Goal: Information Seeking & Learning: Learn about a topic

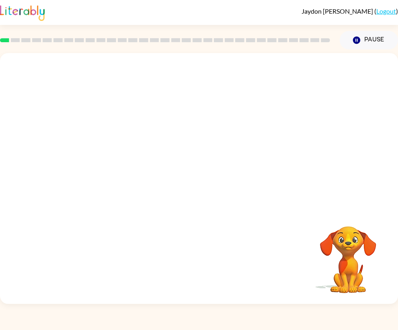
scroll to position [2, 0]
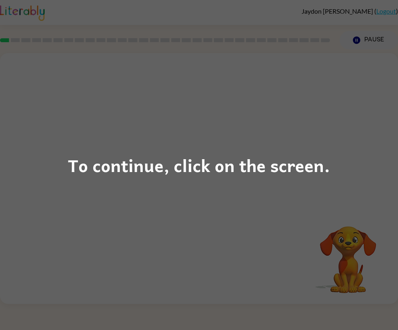
click at [199, 253] on div "To continue, click on the screen." at bounding box center [199, 165] width 398 height 330
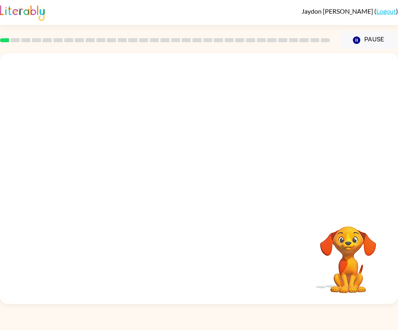
click at [285, 152] on div at bounding box center [199, 131] width 398 height 156
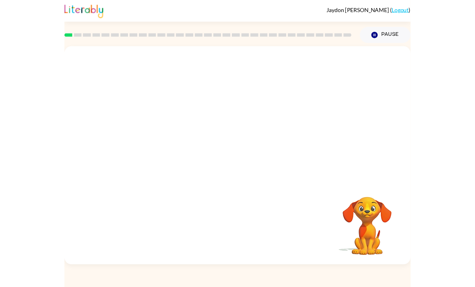
scroll to position [0, 0]
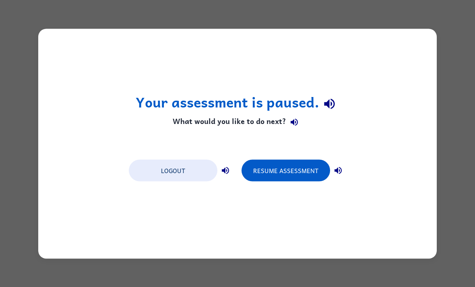
click at [289, 172] on button "Resume Assessment" at bounding box center [285, 170] width 88 height 22
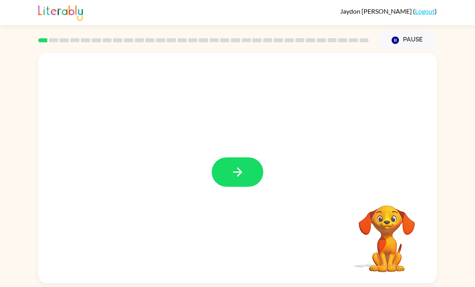
scroll to position [1, 0]
click at [245, 176] on button "button" at bounding box center [237, 171] width 51 height 29
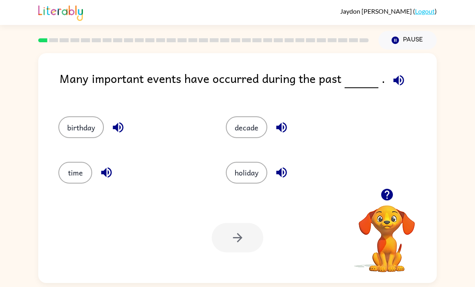
click at [250, 130] on button "decade" at bounding box center [246, 127] width 41 height 22
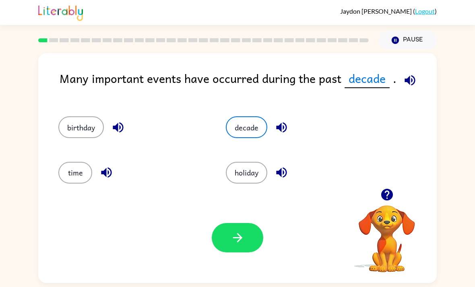
click at [261, 244] on button "button" at bounding box center [237, 237] width 51 height 29
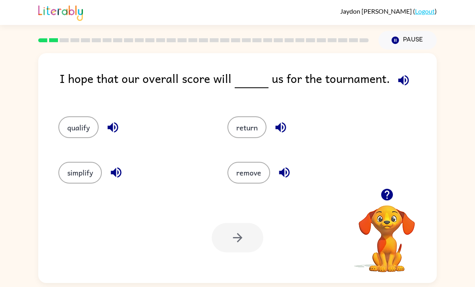
click at [72, 127] on button "qualify" at bounding box center [78, 127] width 40 height 22
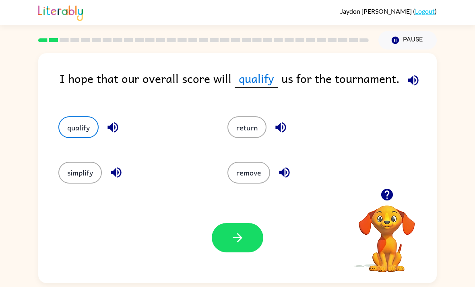
click at [245, 244] on button "button" at bounding box center [237, 237] width 51 height 29
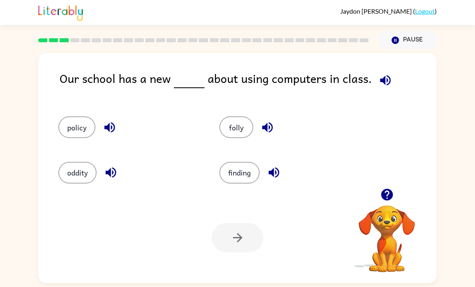
click at [78, 132] on button "policy" at bounding box center [76, 127] width 37 height 22
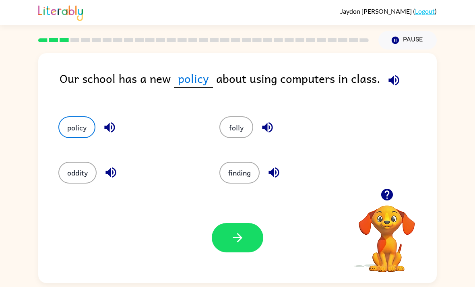
click at [229, 246] on button "button" at bounding box center [237, 237] width 51 height 29
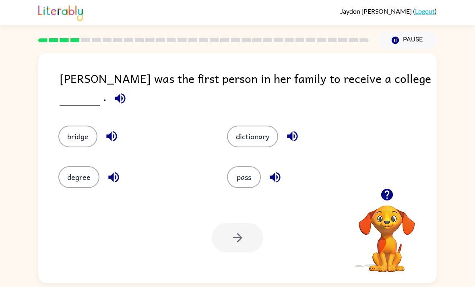
click at [70, 188] on button "degree" at bounding box center [78, 177] width 41 height 22
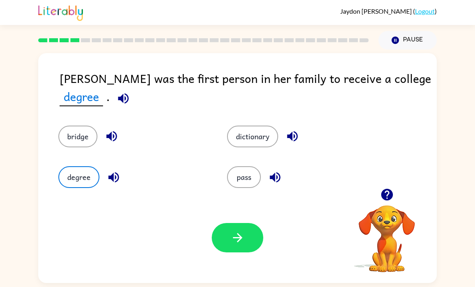
click at [254, 240] on button "button" at bounding box center [237, 237] width 51 height 29
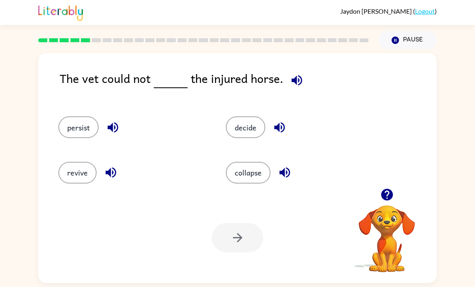
click at [46, 175] on div "revive" at bounding box center [126, 168] width 167 height 45
click at [76, 176] on button "revive" at bounding box center [77, 173] width 38 height 22
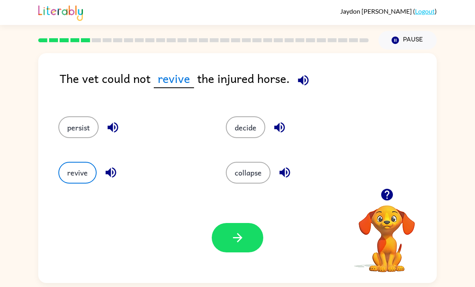
click at [228, 237] on button "button" at bounding box center [237, 237] width 51 height 29
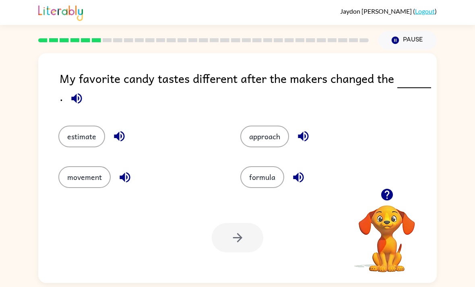
click at [268, 182] on button "formula" at bounding box center [262, 177] width 44 height 22
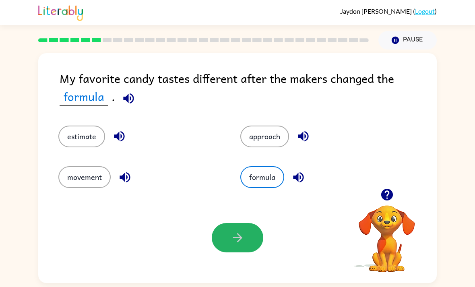
click at [231, 252] on button "button" at bounding box center [237, 237] width 51 height 29
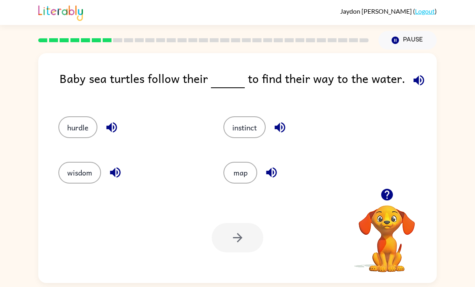
click at [248, 132] on button "instinct" at bounding box center [244, 127] width 42 height 22
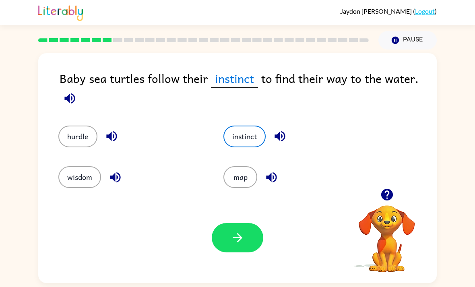
click at [239, 264] on div "Your browser must support playing .mp4 files to use Literably. Please try using…" at bounding box center [237, 237] width 398 height 91
click at [87, 144] on button "hurdle" at bounding box center [77, 137] width 39 height 22
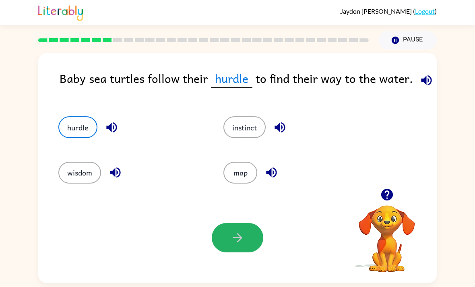
click at [254, 252] on button "button" at bounding box center [237, 237] width 51 height 29
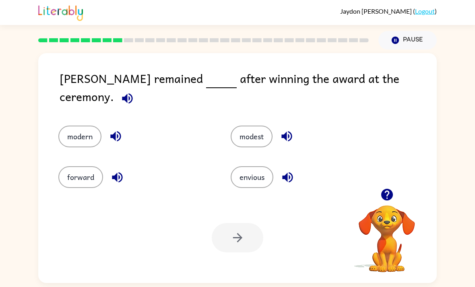
click at [84, 129] on button "modern" at bounding box center [79, 137] width 43 height 22
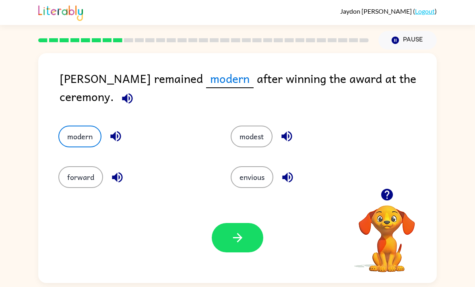
click at [259, 243] on button "button" at bounding box center [237, 237] width 51 height 29
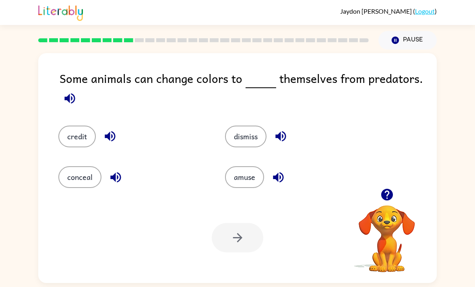
click at [76, 180] on button "conceal" at bounding box center [79, 177] width 43 height 22
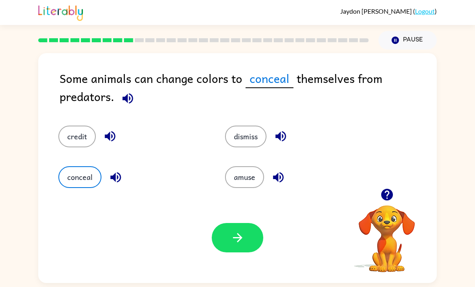
click at [230, 231] on button "button" at bounding box center [237, 237] width 51 height 29
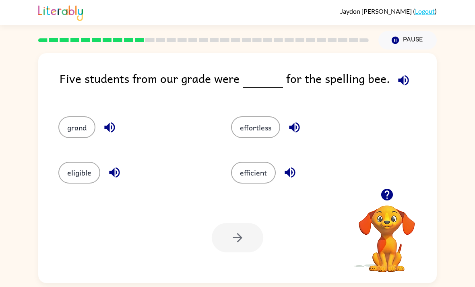
click at [76, 163] on button "eligible" at bounding box center [79, 173] width 42 height 22
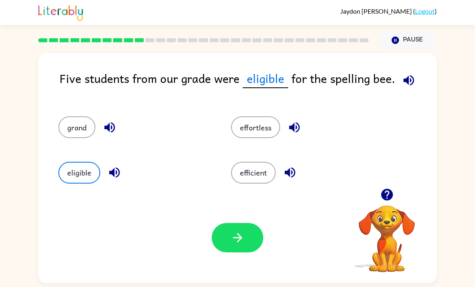
click at [229, 248] on button "button" at bounding box center [237, 237] width 51 height 29
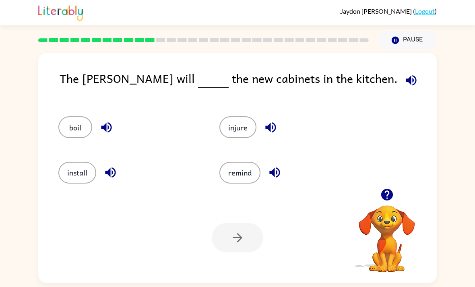
click at [74, 179] on button "install" at bounding box center [77, 173] width 38 height 22
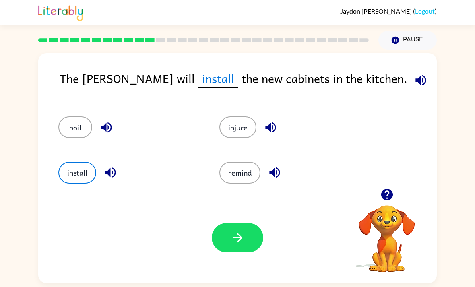
click at [224, 236] on button "button" at bounding box center [237, 237] width 51 height 29
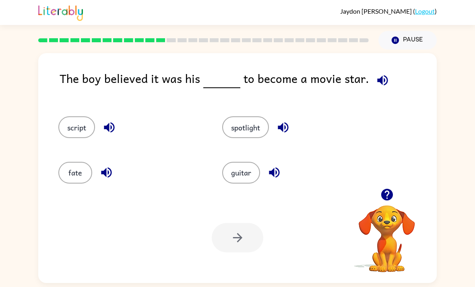
click at [253, 132] on button "spotlight" at bounding box center [245, 127] width 47 height 22
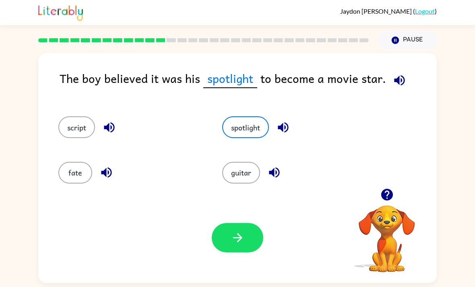
click at [253, 240] on button "button" at bounding box center [237, 237] width 51 height 29
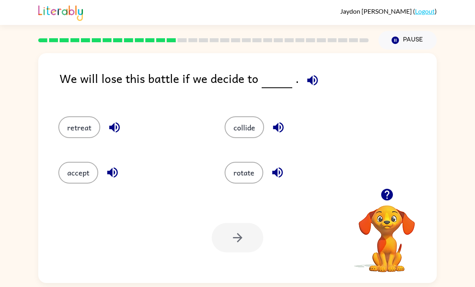
click at [91, 134] on button "retreat" at bounding box center [79, 127] width 42 height 22
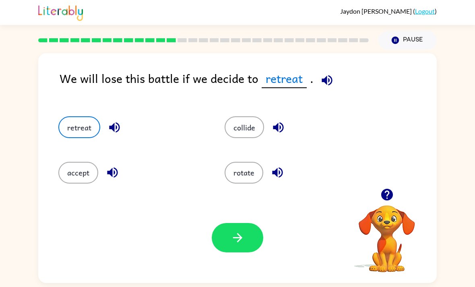
click at [252, 174] on button "rotate" at bounding box center [243, 173] width 39 height 22
click at [244, 138] on button "collide" at bounding box center [243, 127] width 39 height 22
click at [241, 179] on button "rotate" at bounding box center [243, 173] width 39 height 22
click at [241, 250] on button "button" at bounding box center [237, 237] width 51 height 29
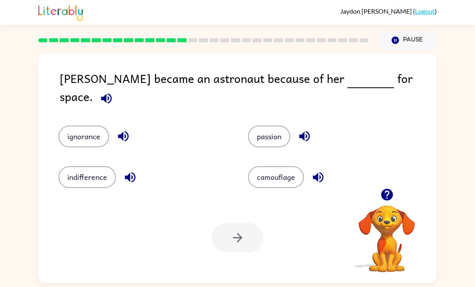
click at [279, 132] on button "passion" at bounding box center [269, 137] width 42 height 22
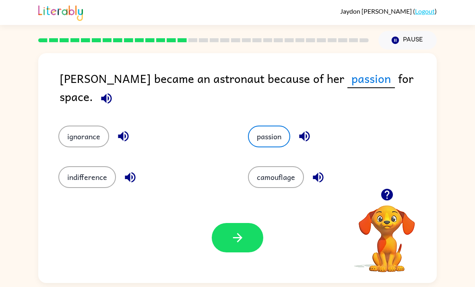
click at [238, 247] on button "button" at bounding box center [237, 237] width 51 height 29
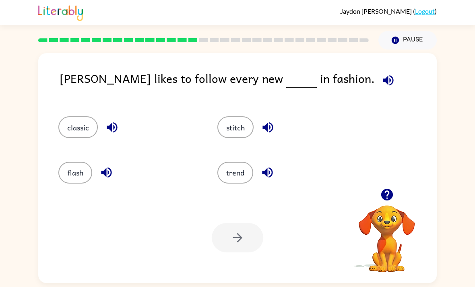
click at [247, 183] on button "trend" at bounding box center [235, 173] width 36 height 22
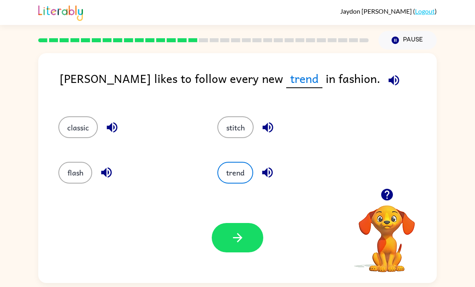
click at [247, 242] on button "button" at bounding box center [237, 237] width 51 height 29
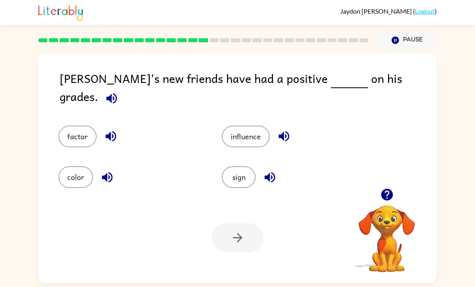
click at [252, 131] on button "influence" at bounding box center [246, 137] width 48 height 22
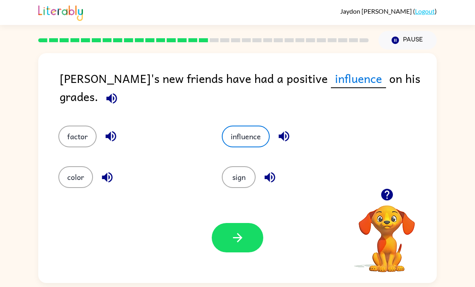
click at [259, 247] on button "button" at bounding box center [237, 237] width 51 height 29
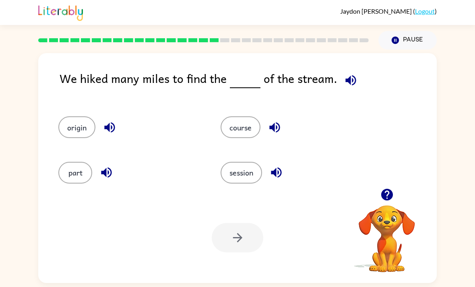
click at [259, 134] on button "course" at bounding box center [240, 127] width 40 height 22
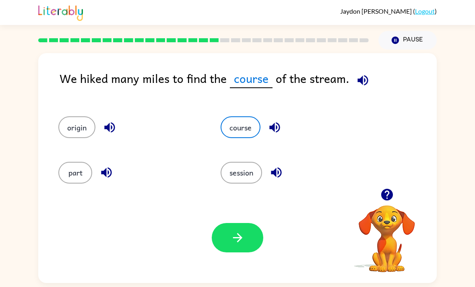
click at [246, 250] on button "button" at bounding box center [237, 237] width 51 height 29
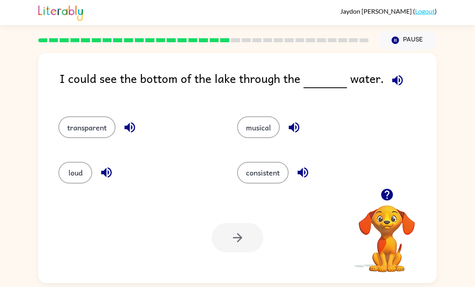
click at [94, 134] on button "transparent" at bounding box center [86, 127] width 57 height 22
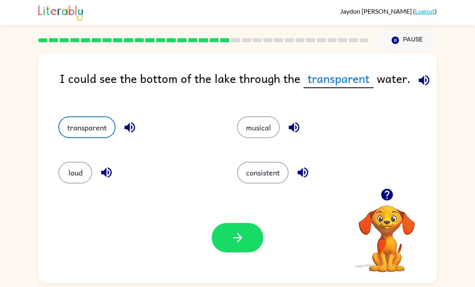
click at [235, 262] on div "Your browser must support playing .mp4 files to use Literably. Please try using…" at bounding box center [237, 237] width 398 height 91
click at [247, 229] on button "button" at bounding box center [237, 237] width 51 height 29
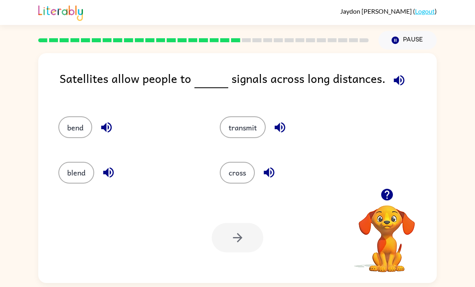
click at [261, 129] on button "transmit" at bounding box center [243, 127] width 46 height 22
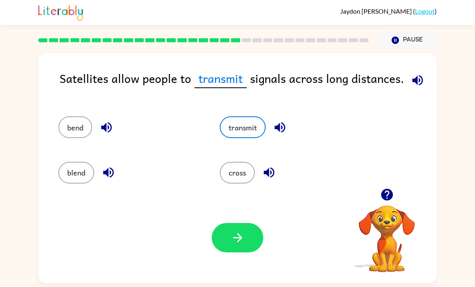
click at [239, 240] on icon "button" at bounding box center [237, 237] width 14 height 14
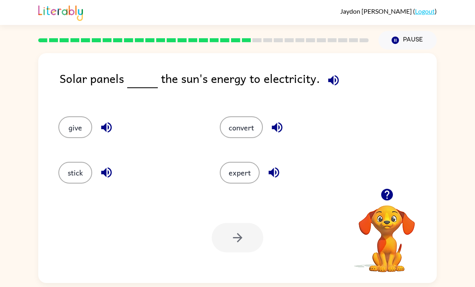
click at [247, 127] on button "convert" at bounding box center [241, 127] width 43 height 22
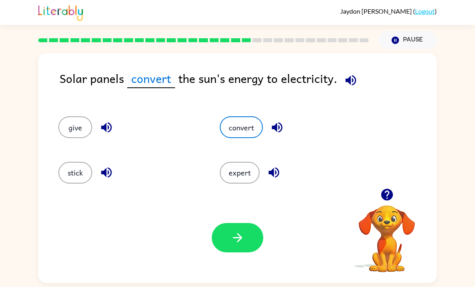
click at [245, 233] on button "button" at bounding box center [237, 237] width 51 height 29
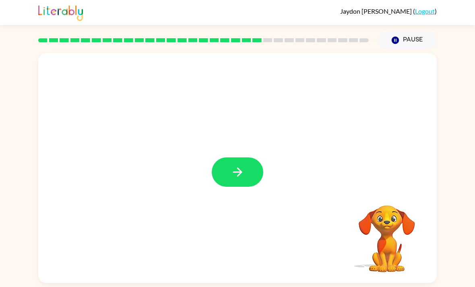
click at [246, 175] on button "button" at bounding box center [237, 171] width 51 height 29
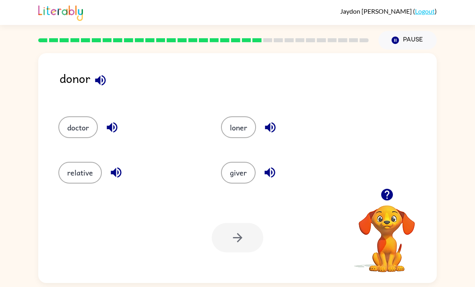
click at [240, 138] on button "loner" at bounding box center [238, 127] width 35 height 22
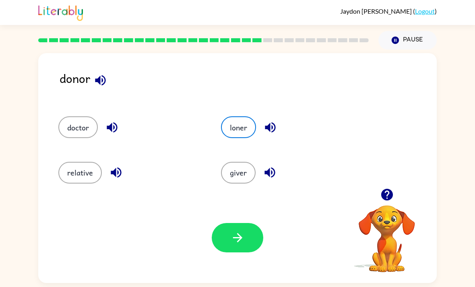
click at [256, 235] on button "button" at bounding box center [237, 237] width 51 height 29
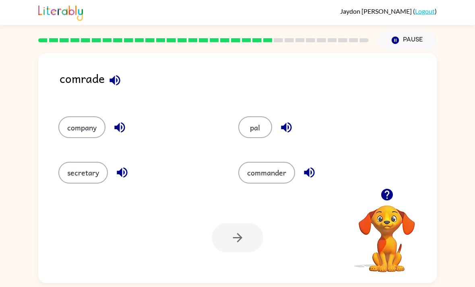
click at [261, 136] on button "pal" at bounding box center [255, 127] width 34 height 22
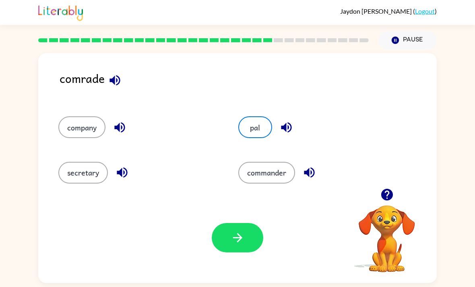
click at [242, 240] on icon "button" at bounding box center [237, 237] width 14 height 14
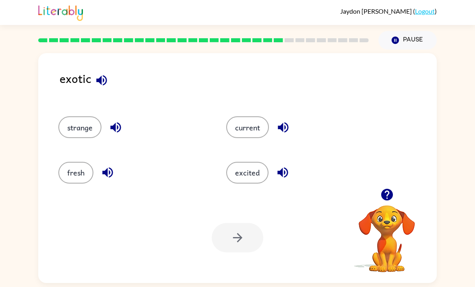
click at [75, 136] on button "strange" at bounding box center [79, 127] width 43 height 22
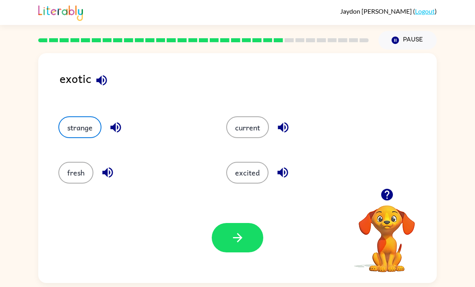
click at [233, 237] on icon "button" at bounding box center [237, 237] width 14 height 14
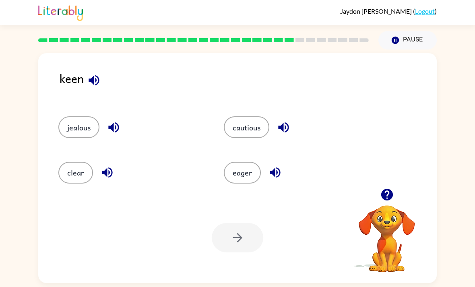
click at [248, 174] on button "eager" at bounding box center [242, 173] width 37 height 22
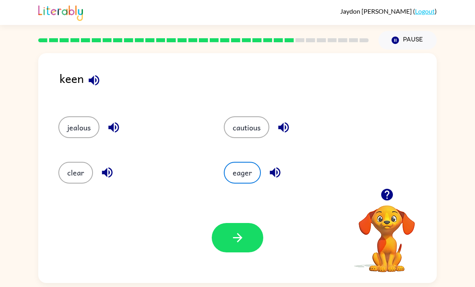
click at [251, 243] on button "button" at bounding box center [237, 237] width 51 height 29
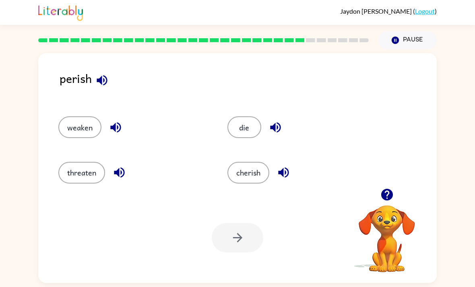
click at [86, 183] on button "threaten" at bounding box center [81, 173] width 47 height 22
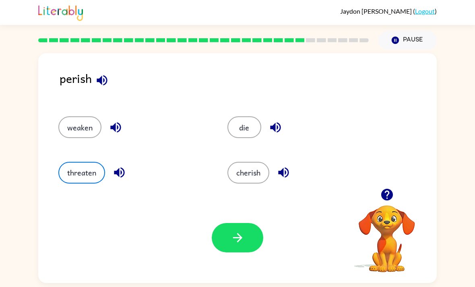
click at [222, 242] on button "button" at bounding box center [237, 237] width 51 height 29
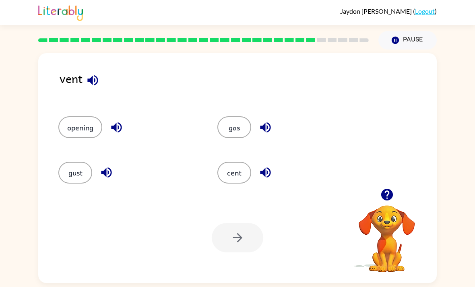
click at [82, 119] on button "opening" at bounding box center [80, 127] width 44 height 22
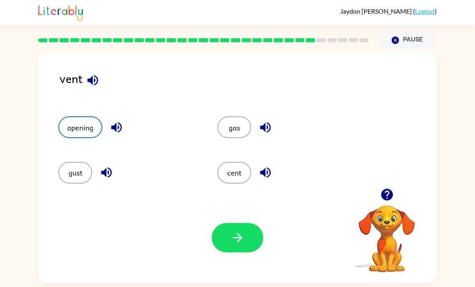
click at [252, 241] on button "button" at bounding box center [237, 237] width 51 height 29
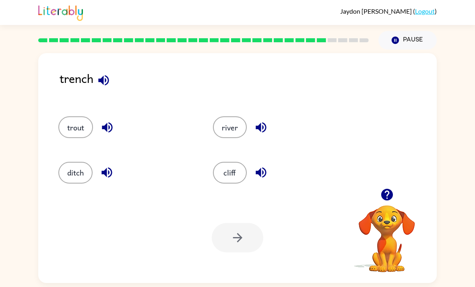
click at [66, 170] on button "ditch" at bounding box center [75, 173] width 34 height 22
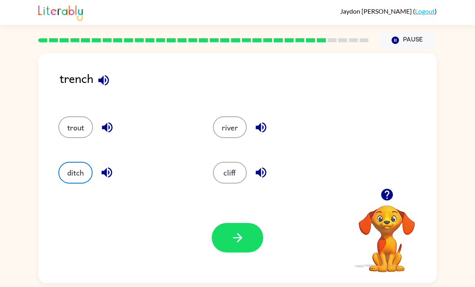
click at [245, 248] on button "button" at bounding box center [237, 237] width 51 height 29
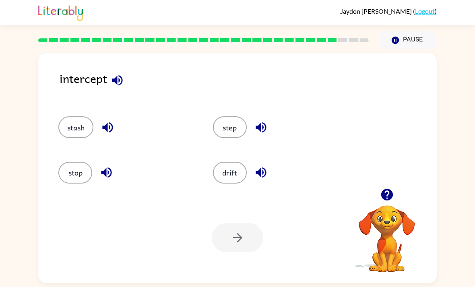
click at [233, 138] on button "step" at bounding box center [230, 127] width 34 height 22
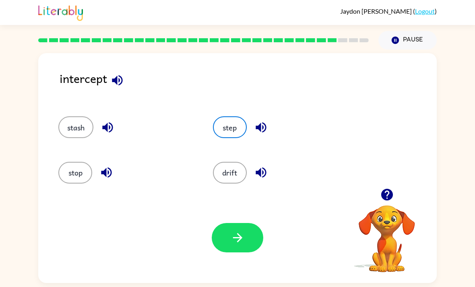
click at [250, 238] on button "button" at bounding box center [237, 237] width 51 height 29
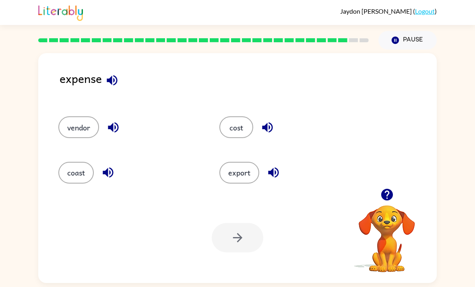
click at [248, 138] on button "cost" at bounding box center [236, 127] width 34 height 22
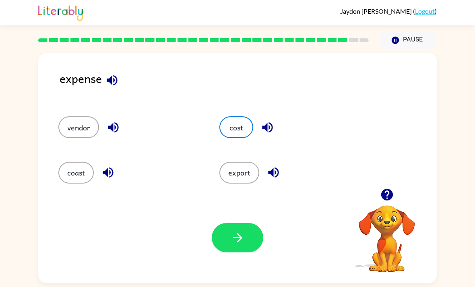
click at [241, 251] on button "button" at bounding box center [237, 237] width 51 height 29
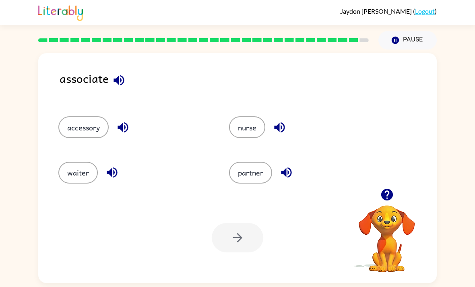
click at [250, 181] on button "partner" at bounding box center [250, 173] width 43 height 22
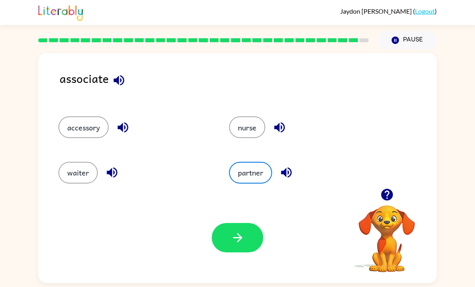
click at [244, 252] on button "button" at bounding box center [237, 237] width 51 height 29
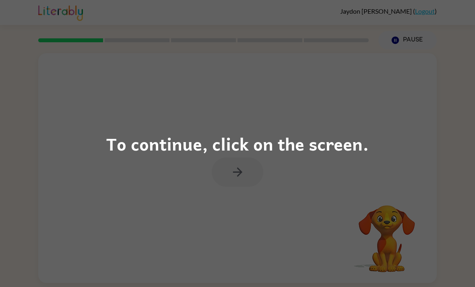
click at [348, 136] on div "To continue, click on the screen." at bounding box center [237, 143] width 262 height 27
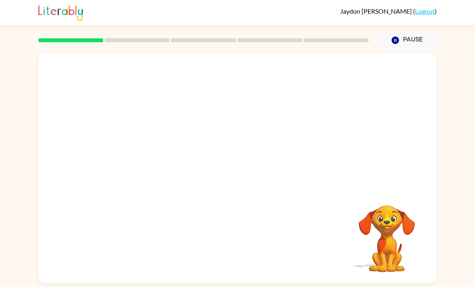
click at [255, 175] on div "Your browser must support playing .mp4 files to use Literably. Please try using…" at bounding box center [237, 168] width 398 height 230
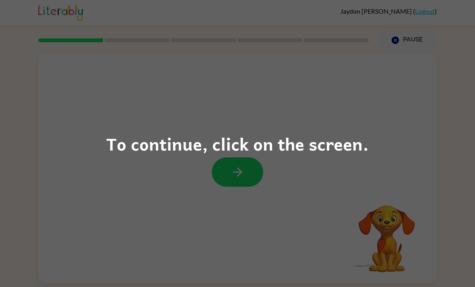
click at [296, 165] on div "To continue, click on the screen." at bounding box center [237, 143] width 475 height 287
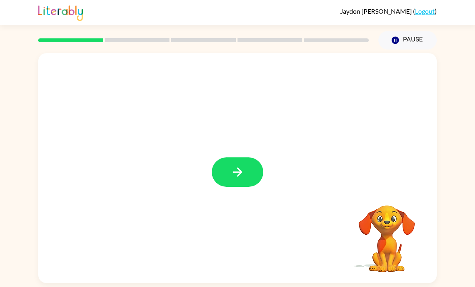
click at [246, 171] on button "button" at bounding box center [237, 171] width 51 height 29
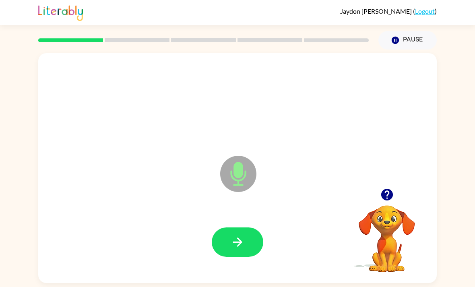
click at [247, 237] on button "button" at bounding box center [237, 241] width 51 height 29
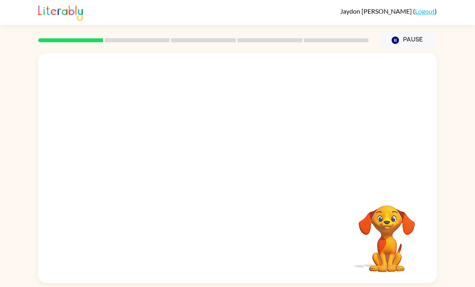
click at [356, 201] on video "Your browser must support playing .mp4 files to use Literably. Please try using…" at bounding box center [386, 233] width 80 height 80
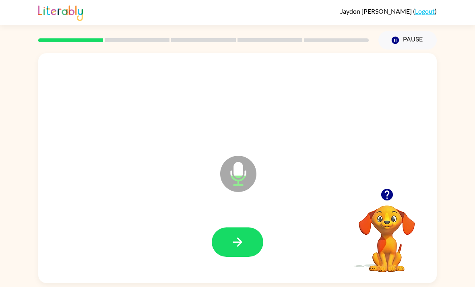
click at [247, 243] on button "button" at bounding box center [237, 241] width 51 height 29
click at [247, 245] on button "button" at bounding box center [237, 241] width 51 height 29
click at [256, 251] on button "button" at bounding box center [237, 241] width 51 height 29
click at [245, 247] on button "button" at bounding box center [237, 241] width 51 height 29
click at [390, 190] on button "button" at bounding box center [387, 194] width 21 height 21
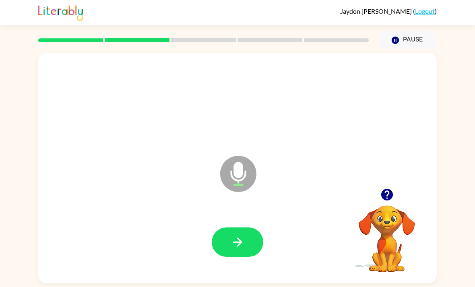
click at [245, 247] on button "button" at bounding box center [237, 241] width 51 height 29
click at [248, 255] on button "button" at bounding box center [237, 241] width 51 height 29
click at [393, 200] on icon "button" at bounding box center [387, 194] width 14 height 14
click at [390, 200] on icon "button" at bounding box center [387, 195] width 12 height 12
click at [251, 252] on button "button" at bounding box center [237, 241] width 51 height 29
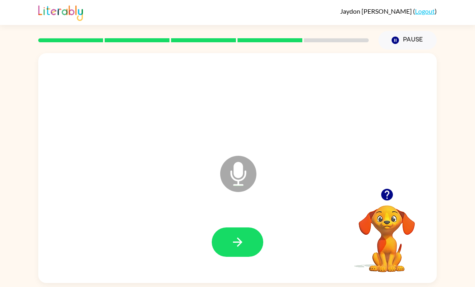
click at [383, 198] on icon "button" at bounding box center [387, 195] width 12 height 12
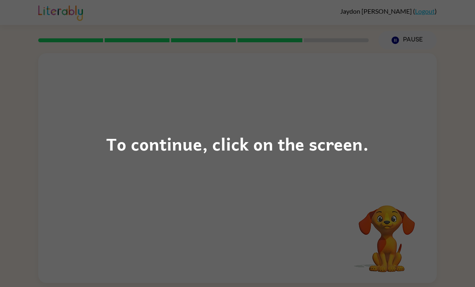
click at [333, 185] on div "To continue, click on the screen." at bounding box center [237, 143] width 475 height 287
click at [333, 185] on div at bounding box center [237, 172] width 382 height 66
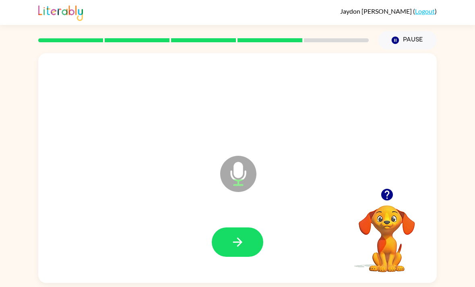
click at [248, 248] on button "button" at bounding box center [237, 241] width 51 height 29
click at [390, 205] on button "button" at bounding box center [387, 194] width 21 height 21
click at [244, 247] on icon "button" at bounding box center [237, 242] width 14 height 14
click at [244, 244] on icon "button" at bounding box center [237, 242] width 14 height 14
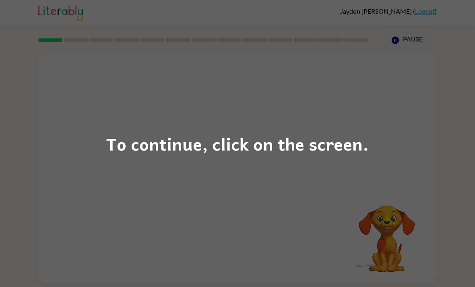
click at [433, 185] on div "To continue, click on the screen." at bounding box center [237, 143] width 475 height 287
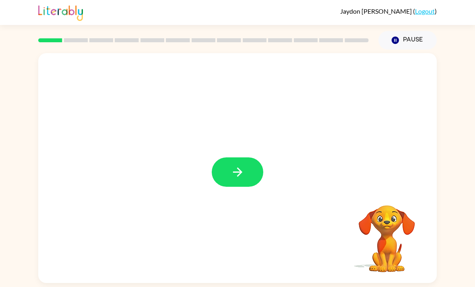
click at [256, 175] on button "button" at bounding box center [237, 171] width 51 height 29
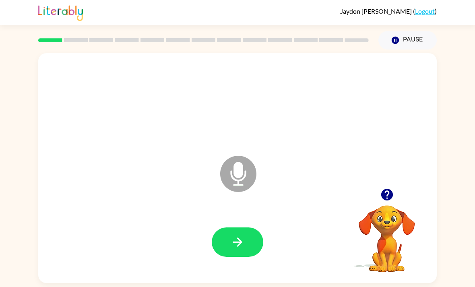
click at [389, 200] on icon "button" at bounding box center [387, 195] width 12 height 12
click at [254, 242] on button "button" at bounding box center [237, 241] width 51 height 29
click at [245, 247] on button "button" at bounding box center [237, 241] width 51 height 29
click at [244, 254] on button "button" at bounding box center [237, 241] width 51 height 29
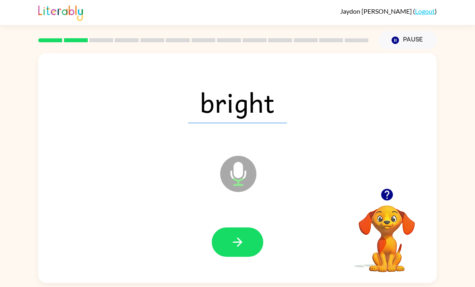
click at [253, 249] on button "button" at bounding box center [237, 241] width 51 height 29
click at [244, 249] on icon "button" at bounding box center [237, 242] width 14 height 14
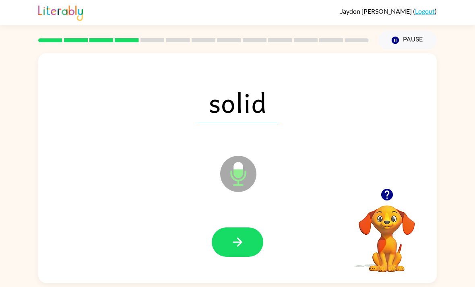
click at [247, 240] on button "button" at bounding box center [237, 241] width 51 height 29
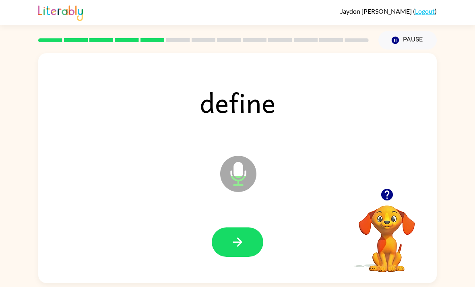
click at [256, 243] on button "button" at bounding box center [237, 241] width 51 height 29
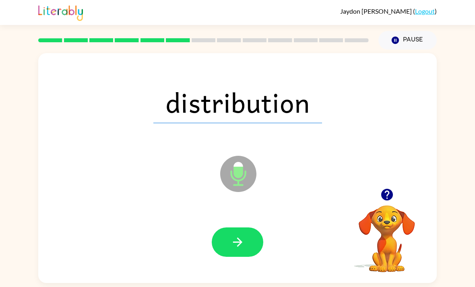
click at [247, 249] on button "button" at bounding box center [237, 241] width 51 height 29
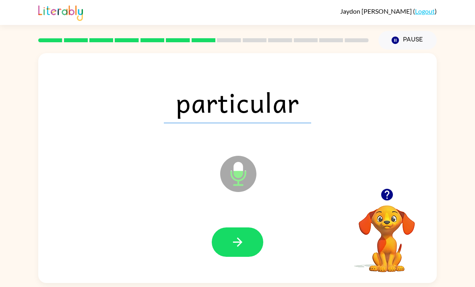
click at [237, 237] on button "button" at bounding box center [237, 241] width 51 height 29
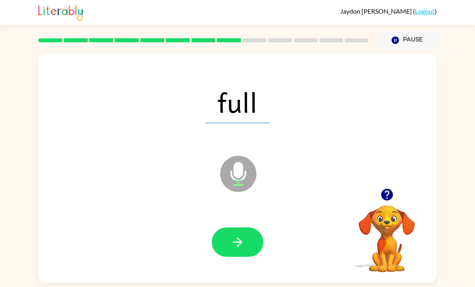
click at [253, 242] on button "button" at bounding box center [237, 241] width 51 height 29
click at [252, 254] on button "button" at bounding box center [237, 241] width 51 height 29
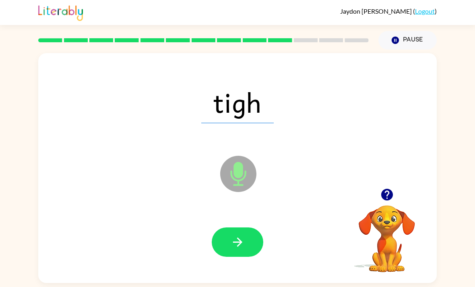
click at [246, 248] on button "button" at bounding box center [237, 241] width 51 height 29
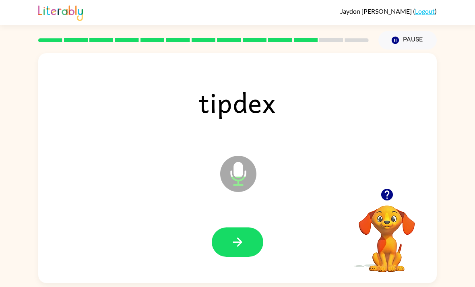
click at [252, 257] on button "button" at bounding box center [237, 241] width 51 height 29
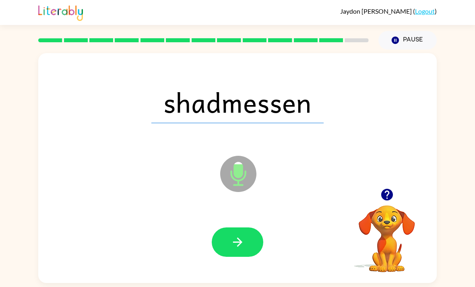
click at [256, 246] on button "button" at bounding box center [237, 241] width 51 height 29
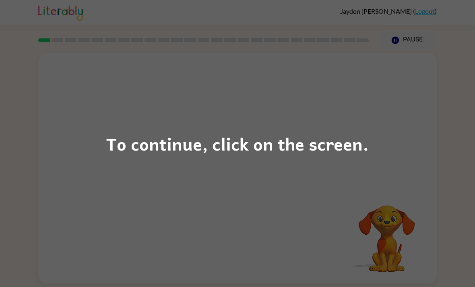
click at [334, 149] on div "To continue, click on the screen." at bounding box center [237, 143] width 262 height 27
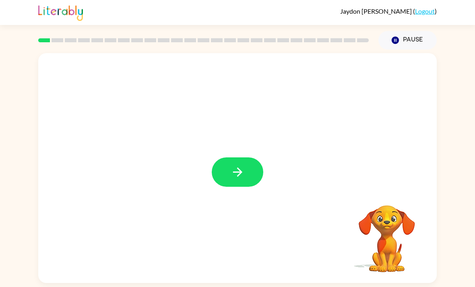
click at [220, 175] on button "button" at bounding box center [237, 171] width 51 height 29
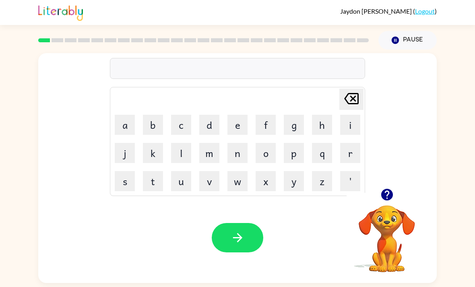
click at [321, 155] on button "q" at bounding box center [322, 153] width 20 height 20
click at [176, 185] on button "u" at bounding box center [181, 181] width 20 height 20
click at [134, 121] on button "a" at bounding box center [125, 125] width 20 height 20
click at [176, 132] on button "c" at bounding box center [181, 125] width 20 height 20
click at [151, 154] on button "k" at bounding box center [153, 153] width 20 height 20
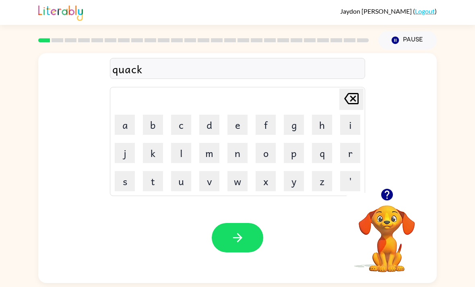
click at [254, 239] on button "button" at bounding box center [237, 237] width 51 height 29
click at [322, 161] on button "q" at bounding box center [322, 153] width 20 height 20
click at [181, 180] on button "u" at bounding box center [181, 181] width 20 height 20
click at [357, 121] on button "i" at bounding box center [350, 125] width 20 height 20
click at [156, 185] on button "t" at bounding box center [153, 181] width 20 height 20
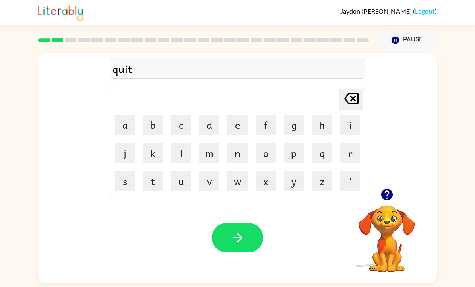
click at [244, 227] on button "button" at bounding box center [237, 237] width 51 height 29
click at [393, 196] on icon "button" at bounding box center [387, 194] width 14 height 14
click at [125, 118] on button "a" at bounding box center [125, 125] width 20 height 20
click at [162, 178] on button "t" at bounding box center [153, 181] width 20 height 20
click at [158, 180] on button "t" at bounding box center [153, 181] width 20 height 20
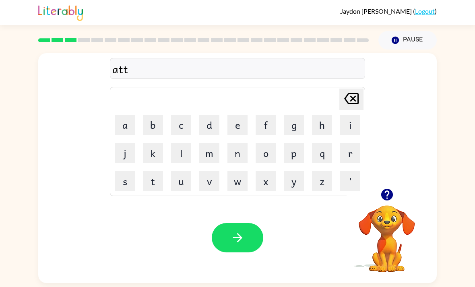
click at [345, 128] on button "i" at bounding box center [350, 125] width 20 height 20
click at [178, 182] on button "u" at bounding box center [181, 181] width 20 height 20
click at [215, 126] on button "d" at bounding box center [209, 125] width 20 height 20
click at [237, 124] on button "e" at bounding box center [237, 125] width 20 height 20
click at [241, 236] on icon "button" at bounding box center [237, 237] width 14 height 14
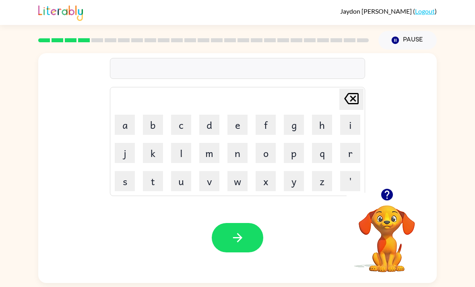
click at [386, 198] on icon "button" at bounding box center [387, 195] width 12 height 12
click at [210, 127] on button "d" at bounding box center [209, 125] width 20 height 20
click at [345, 154] on button "r" at bounding box center [350, 153] width 20 height 20
click at [264, 154] on button "o" at bounding box center [265, 153] width 20 height 20
click at [296, 152] on button "p" at bounding box center [294, 153] width 20 height 20
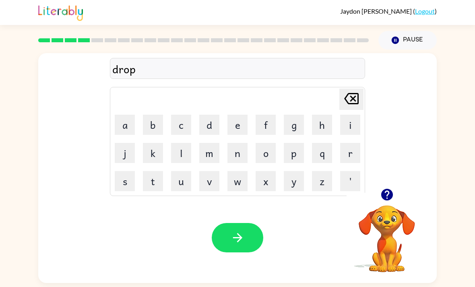
click at [350, 127] on button "i" at bounding box center [350, 125] width 20 height 20
click at [236, 156] on button "n" at bounding box center [237, 153] width 20 height 20
click at [291, 154] on button "p" at bounding box center [294, 153] width 20 height 20
click at [346, 98] on icon at bounding box center [351, 98] width 14 height 11
click at [294, 126] on button "g" at bounding box center [294, 125] width 20 height 20
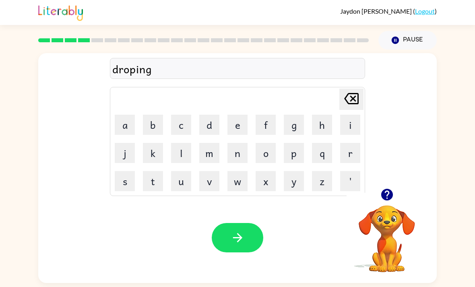
click at [243, 230] on button "button" at bounding box center [237, 237] width 51 height 29
click at [216, 126] on button "d" at bounding box center [209, 125] width 20 height 20
click at [352, 153] on button "r" at bounding box center [350, 153] width 20 height 20
click at [238, 127] on button "e" at bounding box center [237, 125] width 20 height 20
click at [132, 179] on button "s" at bounding box center [125, 181] width 20 height 20
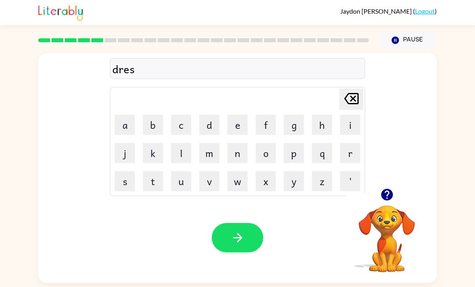
click at [132, 179] on button "s" at bounding box center [125, 181] width 20 height 20
click at [243, 229] on button "button" at bounding box center [237, 237] width 51 height 29
click at [385, 205] on button "button" at bounding box center [387, 194] width 21 height 21
click at [268, 127] on button "f" at bounding box center [265, 125] width 20 height 20
click at [351, 152] on button "r" at bounding box center [350, 153] width 20 height 20
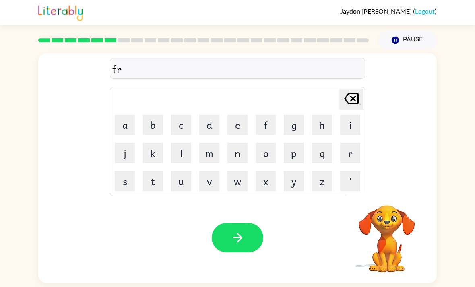
click at [233, 121] on button "e" at bounding box center [237, 125] width 20 height 20
click at [347, 125] on button "i" at bounding box center [350, 125] width 20 height 20
click at [294, 129] on button "g" at bounding box center [294, 125] width 20 height 20
click at [319, 128] on button "h" at bounding box center [322, 125] width 20 height 20
click at [155, 183] on button "t" at bounding box center [153, 181] width 20 height 20
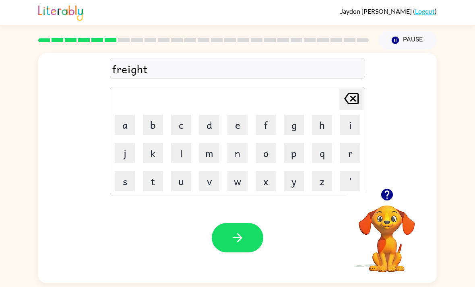
click at [245, 241] on button "button" at bounding box center [237, 237] width 51 height 29
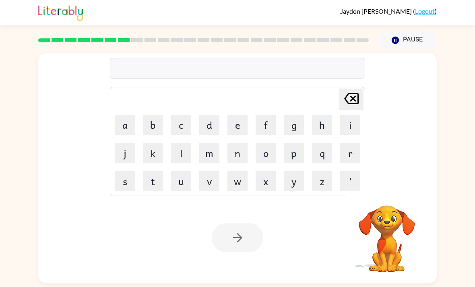
click at [266, 128] on button "f" at bounding box center [265, 125] width 20 height 20
click at [352, 156] on button "r" at bounding box center [350, 153] width 20 height 20
click at [124, 126] on button "a" at bounding box center [125, 125] width 20 height 20
click at [187, 123] on button "c" at bounding box center [181, 125] width 20 height 20
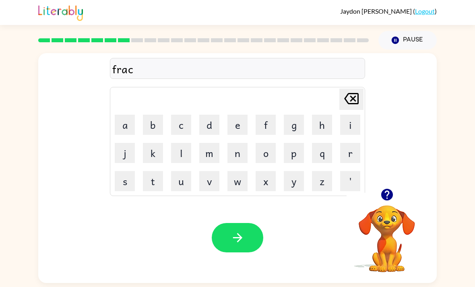
click at [350, 121] on button "i" at bounding box center [350, 125] width 20 height 20
click at [266, 154] on button "o" at bounding box center [265, 153] width 20 height 20
click at [244, 153] on button "n" at bounding box center [237, 153] width 20 height 20
click at [258, 238] on button "button" at bounding box center [237, 237] width 51 height 29
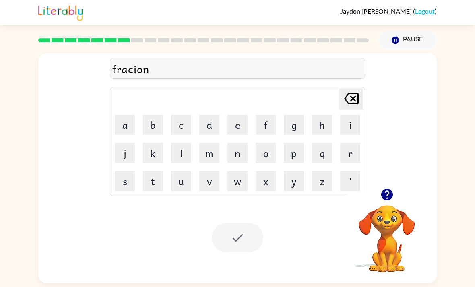
click at [352, 107] on icon "Delete Delete last character input" at bounding box center [351, 98] width 19 height 19
click at [353, 97] on icon "Delete Delete last character input" at bounding box center [351, 98] width 19 height 19
click at [361, 91] on button "Delete Delete last character input" at bounding box center [351, 98] width 24 height 21
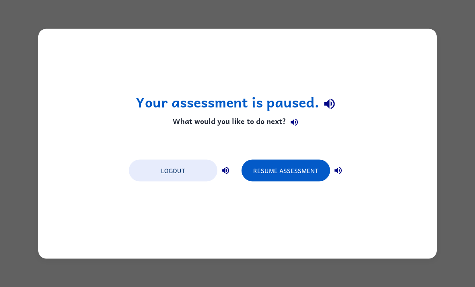
click at [293, 173] on button "Resume Assessment" at bounding box center [285, 170] width 88 height 22
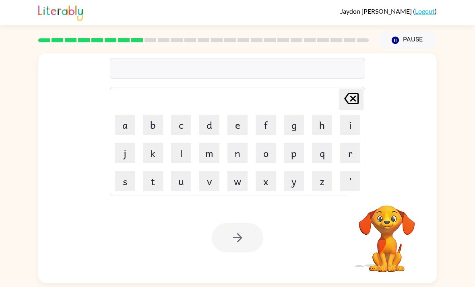
click at [126, 183] on button "s" at bounding box center [125, 181] width 20 height 20
click at [184, 158] on button "l" at bounding box center [181, 153] width 20 height 20
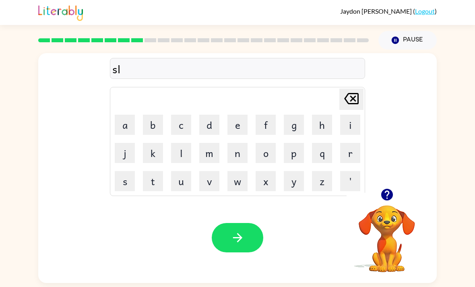
click at [348, 131] on button "i" at bounding box center [350, 125] width 20 height 20
click at [301, 152] on button "p" at bounding box center [294, 153] width 20 height 20
click at [128, 124] on button "a" at bounding box center [125, 125] width 20 height 20
click at [294, 127] on button "g" at bounding box center [294, 125] width 20 height 20
click at [234, 123] on button "e" at bounding box center [237, 125] width 20 height 20
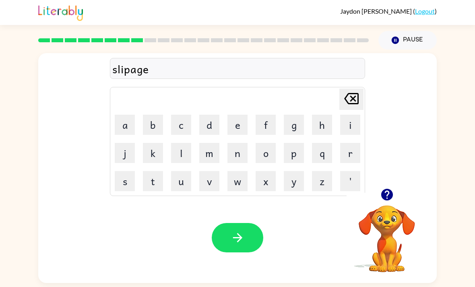
click at [249, 249] on button "button" at bounding box center [237, 237] width 51 height 29
click at [124, 182] on button "s" at bounding box center [125, 181] width 20 height 20
click at [210, 156] on button "m" at bounding box center [209, 153] width 20 height 20
click at [115, 129] on button "a" at bounding box center [125, 125] width 20 height 20
click at [182, 155] on button "l" at bounding box center [181, 153] width 20 height 20
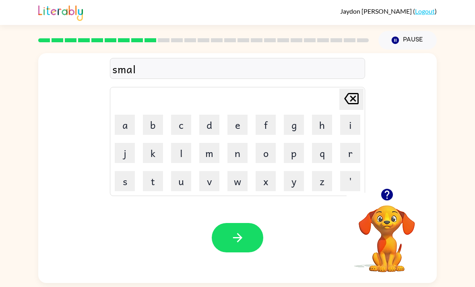
click at [181, 155] on button "l" at bounding box center [181, 153] width 20 height 20
click at [258, 233] on button "button" at bounding box center [237, 237] width 51 height 29
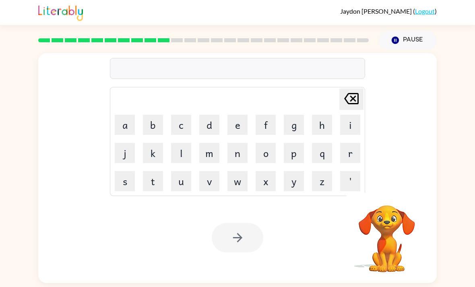
click at [299, 156] on button "p" at bounding box center [294, 153] width 20 height 20
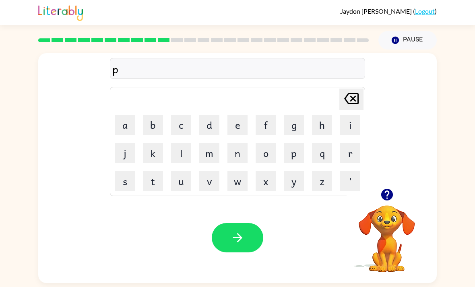
click at [322, 130] on button "h" at bounding box center [322, 125] width 20 height 20
click at [263, 160] on button "o" at bounding box center [265, 153] width 20 height 20
click at [239, 158] on button "n" at bounding box center [237, 153] width 20 height 20
click at [238, 129] on button "e" at bounding box center [237, 125] width 20 height 20
click at [151, 126] on button "b" at bounding box center [153, 125] width 20 height 20
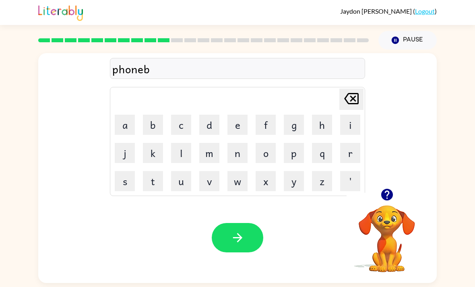
click at [265, 148] on button "o" at bounding box center [265, 153] width 20 height 20
click at [153, 183] on button "t" at bounding box center [153, 181] width 20 height 20
click at [328, 121] on button "h" at bounding box center [322, 125] width 20 height 20
click at [351, 93] on icon "Delete Delete last character input" at bounding box center [351, 98] width 19 height 19
click at [362, 103] on button "Delete Delete last character input" at bounding box center [351, 98] width 24 height 21
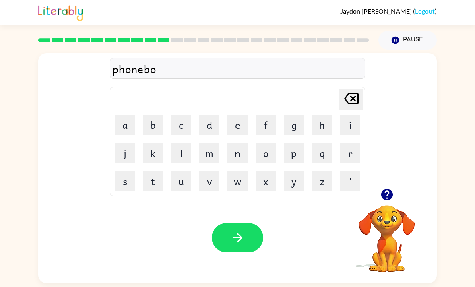
click at [184, 181] on button "u" at bounding box center [181, 181] width 20 height 20
click at [152, 179] on button "t" at bounding box center [153, 181] width 20 height 20
click at [325, 119] on button "h" at bounding box center [322, 125] width 20 height 20
click at [249, 232] on button "button" at bounding box center [237, 237] width 51 height 29
click at [147, 131] on button "b" at bounding box center [153, 125] width 20 height 20
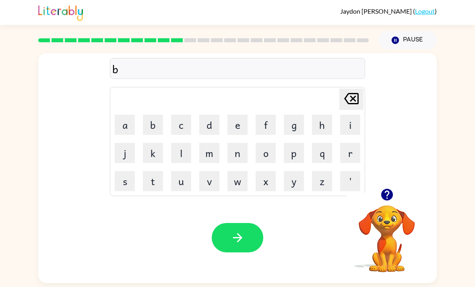
click at [128, 125] on button "a" at bounding box center [125, 125] width 20 height 20
click at [154, 185] on button "t" at bounding box center [153, 181] width 20 height 20
click at [179, 154] on button "l" at bounding box center [181, 153] width 20 height 20
click at [229, 130] on button "e" at bounding box center [237, 125] width 20 height 20
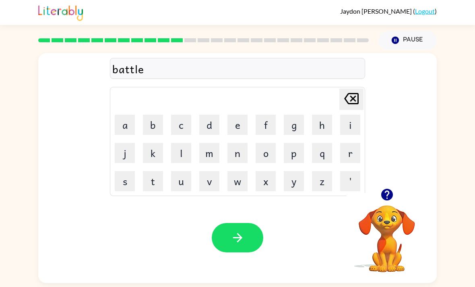
click at [287, 128] on button "g" at bounding box center [294, 125] width 20 height 20
click at [347, 158] on button "r" at bounding box center [350, 153] width 20 height 20
click at [265, 151] on button "o" at bounding box center [265, 153] width 20 height 20
click at [172, 173] on button "u" at bounding box center [181, 181] width 20 height 20
click at [230, 153] on button "n" at bounding box center [237, 153] width 20 height 20
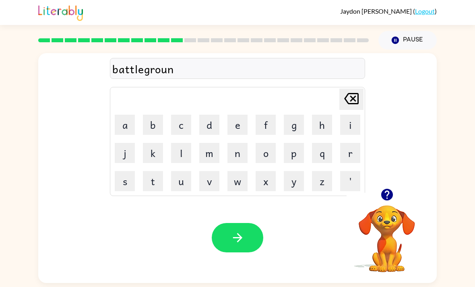
click at [203, 128] on button "d" at bounding box center [209, 125] width 20 height 20
click at [247, 242] on button "button" at bounding box center [237, 237] width 51 height 29
click at [386, 200] on icon "button" at bounding box center [387, 194] width 14 height 14
click at [151, 133] on button "b" at bounding box center [153, 125] width 20 height 20
click at [185, 181] on button "u" at bounding box center [181, 181] width 20 height 20
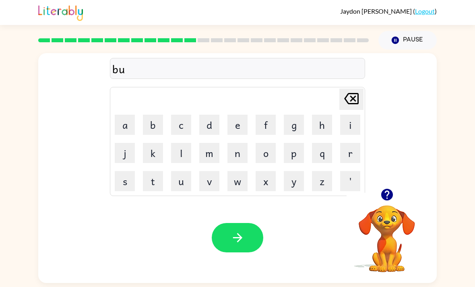
click at [323, 184] on button "z" at bounding box center [322, 181] width 20 height 20
click at [250, 235] on button "button" at bounding box center [237, 237] width 51 height 29
click at [390, 200] on icon "button" at bounding box center [387, 195] width 12 height 12
click at [178, 132] on button "c" at bounding box center [181, 125] width 20 height 20
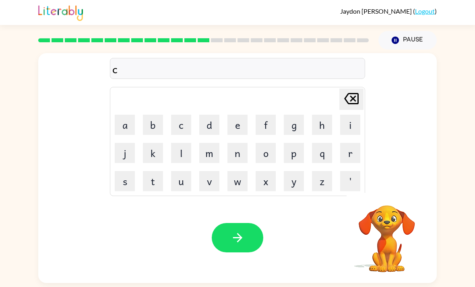
click at [126, 123] on button "a" at bounding box center [125, 125] width 20 height 20
click at [175, 153] on button "l" at bounding box center [181, 153] width 20 height 20
click at [250, 240] on button "button" at bounding box center [237, 237] width 51 height 29
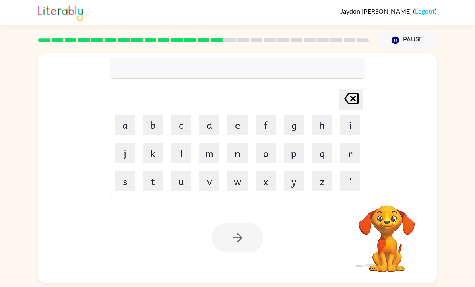
click at [216, 133] on button "d" at bounding box center [209, 125] width 20 height 20
click at [269, 153] on button "o" at bounding box center [265, 153] width 20 height 20
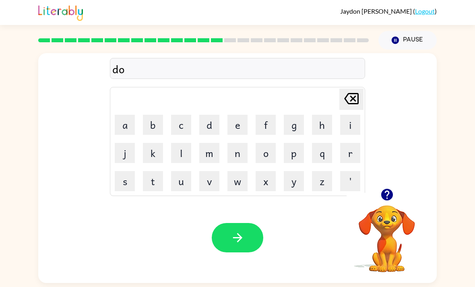
click at [181, 155] on button "l" at bounding box center [181, 153] width 20 height 20
click at [243, 231] on button "button" at bounding box center [237, 237] width 51 height 29
click at [214, 123] on button "d" at bounding box center [209, 125] width 20 height 20
click at [242, 135] on button "e" at bounding box center [237, 125] width 20 height 20
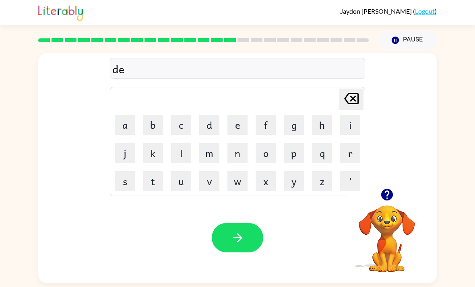
click at [138, 118] on table "Delete Delete last character input a b c d e f g h i j k l m n o p q r s t u v …" at bounding box center [237, 141] width 254 height 108
click at [131, 126] on button "a" at bounding box center [125, 125] width 20 height 20
click at [205, 123] on button "d" at bounding box center [209, 125] width 20 height 20
click at [350, 102] on icon at bounding box center [351, 98] width 14 height 11
click at [347, 104] on icon at bounding box center [351, 98] width 14 height 11
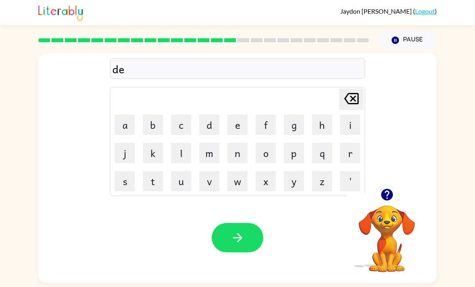
click at [346, 104] on icon at bounding box center [351, 98] width 14 height 11
click at [128, 132] on button "a" at bounding box center [125, 125] width 20 height 20
click at [244, 134] on button "e" at bounding box center [237, 125] width 20 height 20
click at [359, 100] on icon "Delete Delete last character input" at bounding box center [351, 98] width 19 height 19
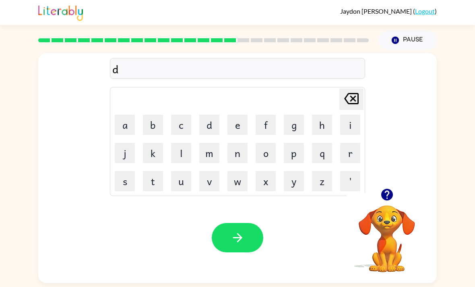
click at [229, 135] on button "e" at bounding box center [237, 125] width 20 height 20
click at [119, 129] on button "a" at bounding box center [125, 125] width 20 height 20
click at [218, 129] on button "d" at bounding box center [209, 125] width 20 height 20
click at [241, 131] on button "e" at bounding box center [237, 125] width 20 height 20
click at [214, 129] on button "d" at bounding box center [209, 125] width 20 height 20
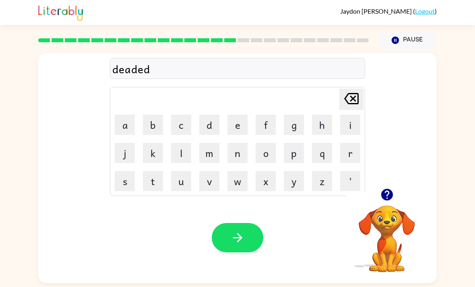
click at [244, 242] on icon "button" at bounding box center [237, 237] width 14 height 14
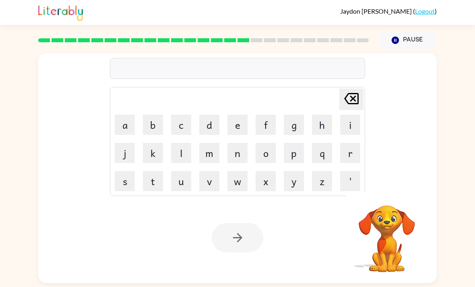
click at [212, 125] on button "d" at bounding box center [209, 125] width 20 height 20
click at [245, 128] on button "e" at bounding box center [237, 125] width 20 height 20
click at [132, 127] on button "a" at bounding box center [125, 125] width 20 height 20
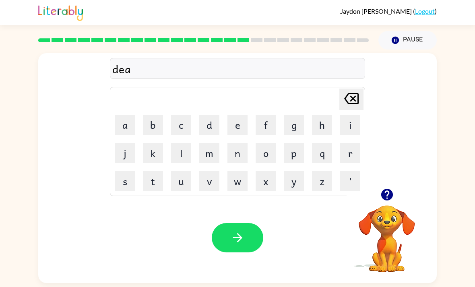
click at [297, 158] on button "p" at bounding box center [294, 153] width 20 height 20
click at [244, 239] on icon "button" at bounding box center [237, 237] width 14 height 14
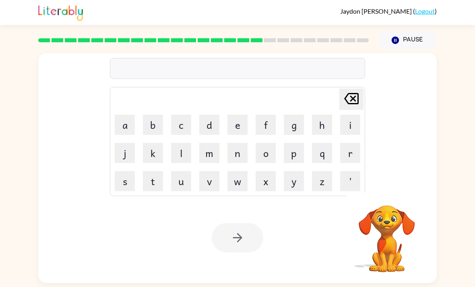
click at [431, 198] on div "Your browser must support playing .mp4 files to use Literably. Please try using…" at bounding box center [237, 237] width 398 height 91
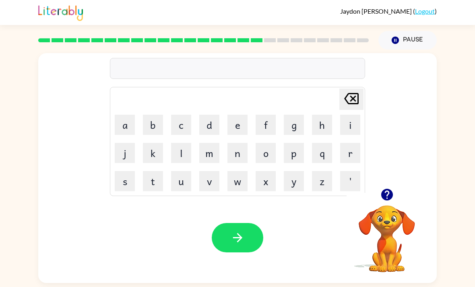
click at [130, 160] on button "j" at bounding box center [125, 153] width 20 height 20
click at [134, 126] on button "a" at bounding box center [125, 125] width 20 height 20
click at [318, 182] on button "z" at bounding box center [322, 181] width 20 height 20
click at [247, 237] on button "button" at bounding box center [237, 237] width 51 height 29
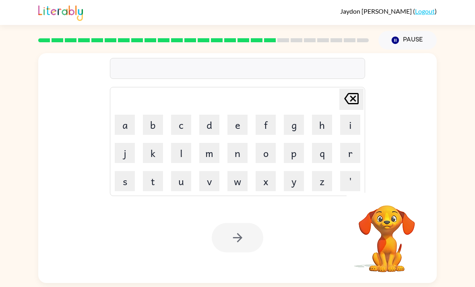
click at [160, 150] on button "k" at bounding box center [153, 153] width 20 height 20
click at [345, 128] on button "i" at bounding box center [350, 125] width 20 height 20
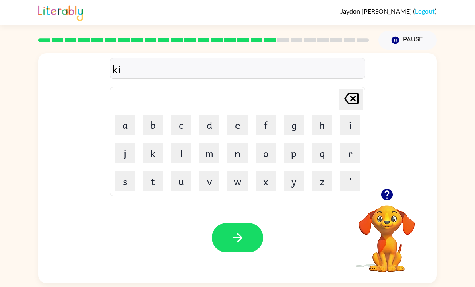
click at [160, 182] on button "t" at bounding box center [153, 181] width 20 height 20
click at [321, 130] on button "h" at bounding box center [322, 125] width 20 height 20
click at [229, 134] on button "e" at bounding box center [237, 125] width 20 height 20
click at [242, 160] on button "n" at bounding box center [237, 153] width 20 height 20
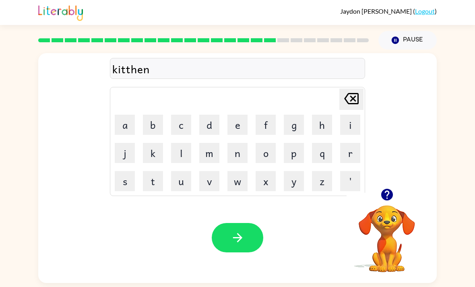
click at [349, 97] on icon "Delete Delete last character input" at bounding box center [351, 98] width 19 height 19
click at [341, 110] on button "Delete Delete last character input" at bounding box center [351, 98] width 24 height 21
click at [352, 101] on icon at bounding box center [351, 98] width 14 height 11
click at [238, 128] on button "e" at bounding box center [237, 125] width 20 height 20
click at [247, 153] on button "n" at bounding box center [237, 153] width 20 height 20
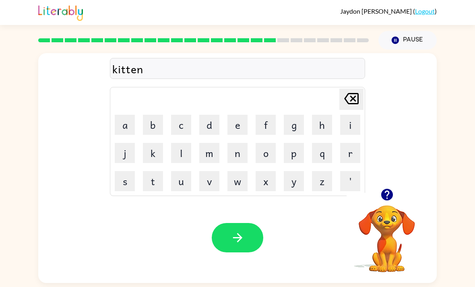
click at [236, 245] on icon "button" at bounding box center [237, 237] width 14 height 14
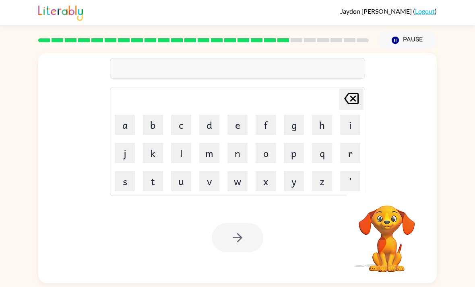
click at [178, 157] on button "l" at bounding box center [181, 153] width 20 height 20
click at [266, 162] on button "o" at bounding box center [265, 153] width 20 height 20
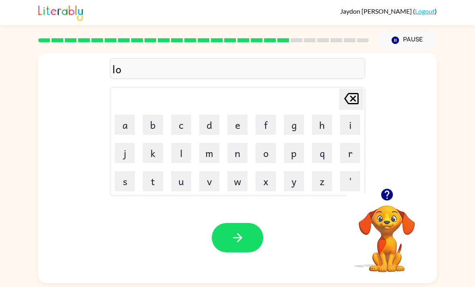
click at [176, 128] on button "c" at bounding box center [181, 125] width 20 height 20
click at [128, 128] on button "a" at bounding box center [125, 125] width 20 height 20
click at [175, 153] on button "l" at bounding box center [181, 153] width 20 height 20
click at [296, 180] on button "y" at bounding box center [294, 181] width 20 height 20
click at [229, 246] on button "button" at bounding box center [237, 237] width 51 height 29
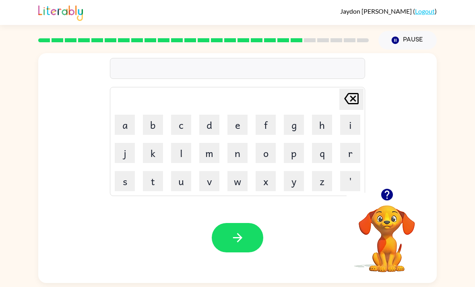
click at [391, 195] on icon "button" at bounding box center [387, 195] width 12 height 12
click at [216, 175] on button "v" at bounding box center [209, 181] width 20 height 20
click at [345, 131] on button "i" at bounding box center [350, 125] width 20 height 20
click at [184, 150] on button "l" at bounding box center [181, 153] width 20 height 20
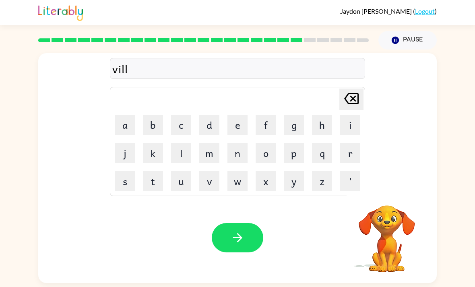
click at [122, 125] on button "a" at bounding box center [125, 125] width 20 height 20
click at [298, 130] on button "g" at bounding box center [294, 125] width 20 height 20
click at [242, 119] on button "e" at bounding box center [237, 125] width 20 height 20
click at [245, 235] on button "button" at bounding box center [237, 237] width 51 height 29
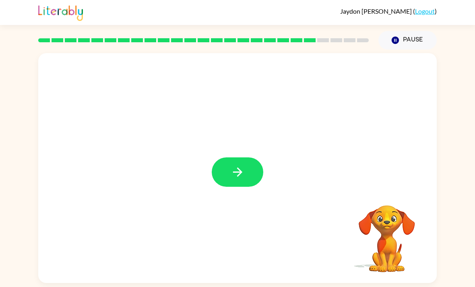
click at [231, 179] on icon "button" at bounding box center [237, 172] width 14 height 14
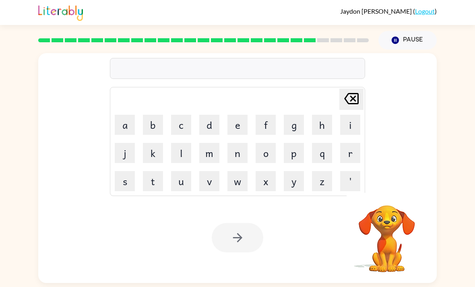
click at [132, 179] on button "s" at bounding box center [125, 181] width 20 height 20
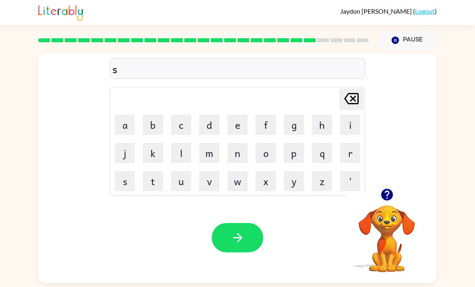
click at [155, 184] on button "t" at bounding box center [153, 181] width 20 height 20
click at [127, 129] on button "a" at bounding box center [125, 125] width 20 height 20
click at [349, 159] on button "r" at bounding box center [350, 153] width 20 height 20
click at [126, 126] on button "a" at bounding box center [125, 125] width 20 height 20
click at [134, 173] on button "s" at bounding box center [125, 181] width 20 height 20
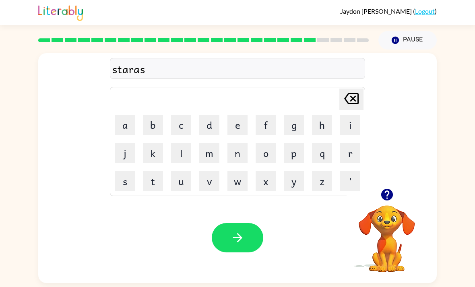
click at [319, 129] on button "h" at bounding box center [322, 125] width 20 height 20
click at [340, 103] on button "Delete Delete last character input" at bounding box center [351, 98] width 24 height 21
click at [356, 101] on icon "Delete Delete last character input" at bounding box center [351, 98] width 19 height 19
click at [122, 185] on button "s" at bounding box center [125, 181] width 20 height 20
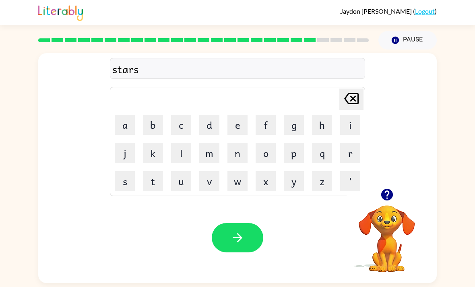
click at [328, 122] on button "h" at bounding box center [322, 125] width 20 height 20
click at [243, 233] on button "button" at bounding box center [237, 237] width 51 height 29
click at [233, 238] on icon "button" at bounding box center [237, 237] width 14 height 14
click at [297, 160] on button "p" at bounding box center [294, 153] width 20 height 20
click at [126, 129] on button "a" at bounding box center [125, 125] width 20 height 20
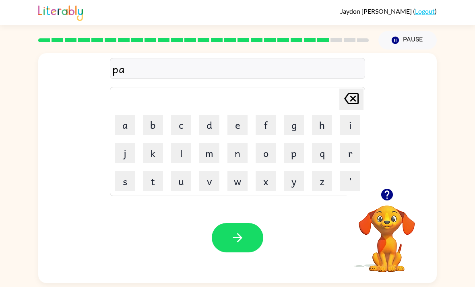
click at [134, 182] on button "s" at bounding box center [125, 181] width 20 height 20
click at [326, 130] on button "h" at bounding box center [322, 125] width 20 height 20
click at [253, 240] on button "button" at bounding box center [237, 237] width 51 height 29
click at [241, 191] on button "w" at bounding box center [237, 181] width 20 height 20
click at [235, 130] on button "e" at bounding box center [237, 125] width 20 height 20
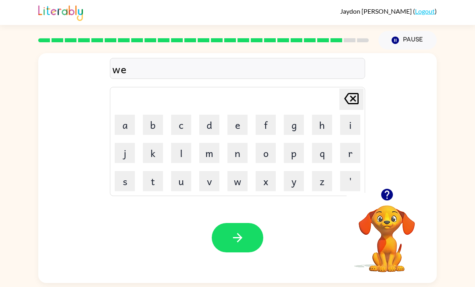
click at [325, 183] on button "z" at bounding box center [322, 181] width 20 height 20
click at [245, 245] on button "button" at bounding box center [237, 237] width 51 height 29
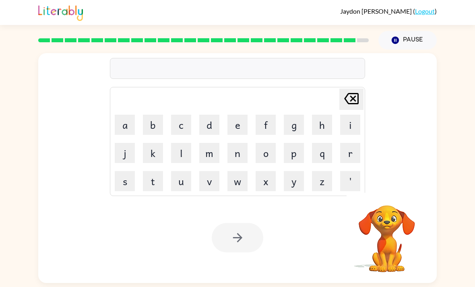
click at [323, 183] on button "z" at bounding box center [322, 181] width 20 height 20
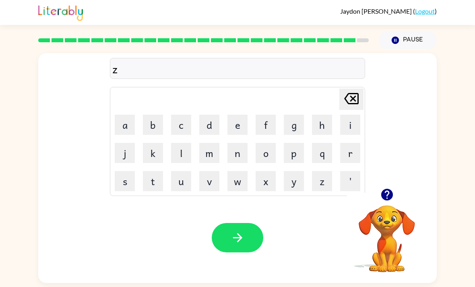
click at [241, 129] on button "e" at bounding box center [237, 125] width 20 height 20
click at [185, 148] on button "l" at bounding box center [181, 153] width 20 height 20
click at [296, 158] on button "p" at bounding box center [294, 153] width 20 height 20
click at [248, 236] on button "button" at bounding box center [237, 237] width 51 height 29
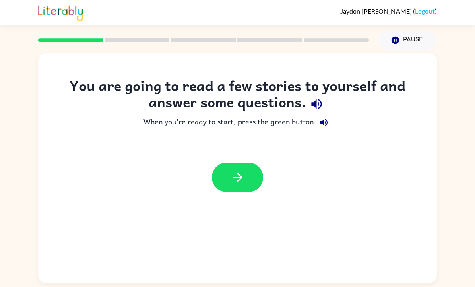
click at [250, 165] on button "button" at bounding box center [237, 177] width 51 height 29
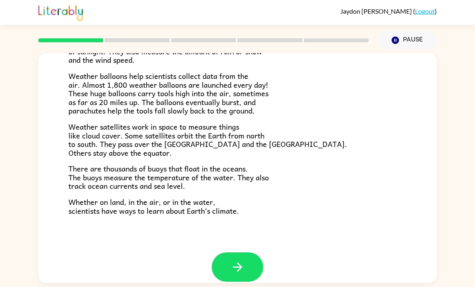
scroll to position [214, 0]
click at [236, 263] on icon "button" at bounding box center [237, 267] width 14 height 14
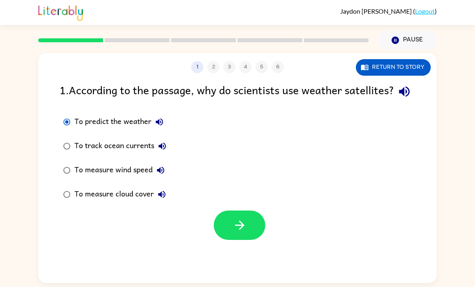
click at [238, 232] on icon "button" at bounding box center [239, 225] width 14 height 14
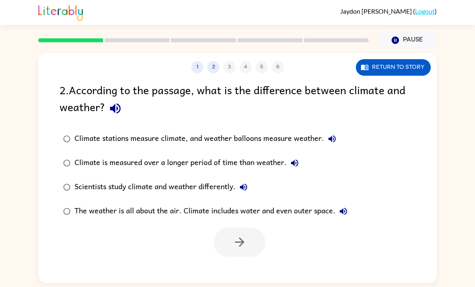
click at [79, 162] on div "Climate is measured over a longer period of time than weather." at bounding box center [188, 163] width 228 height 16
click at [236, 249] on icon "button" at bounding box center [239, 242] width 14 height 14
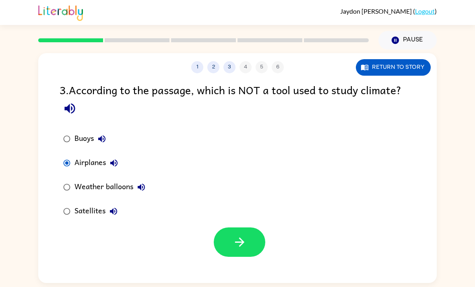
click at [205, 233] on div at bounding box center [237, 239] width 398 height 33
click at [218, 236] on button "button" at bounding box center [239, 241] width 51 height 29
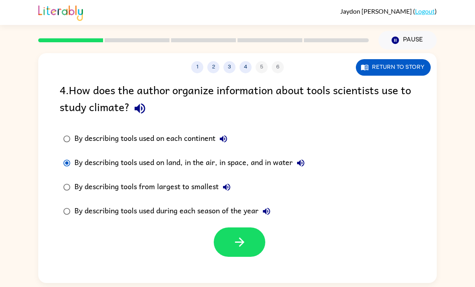
click at [246, 249] on icon "button" at bounding box center [239, 242] width 14 height 14
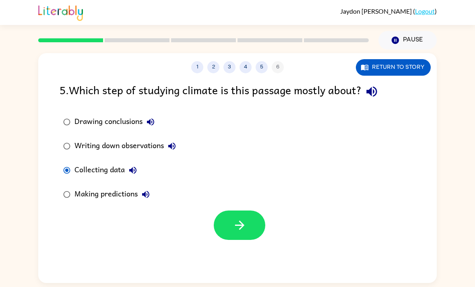
click at [240, 223] on icon "button" at bounding box center [239, 225] width 14 height 14
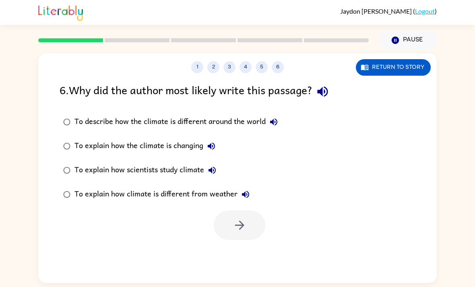
click at [120, 173] on div "To explain how scientists study climate" at bounding box center [147, 170] width 146 height 16
click at [252, 225] on button "button" at bounding box center [239, 224] width 51 height 29
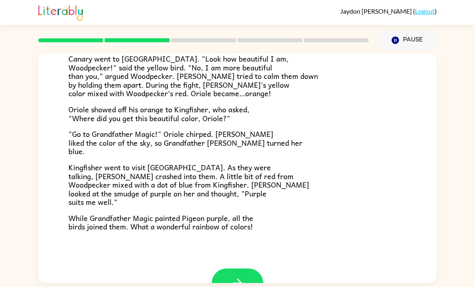
scroll to position [181, 0]
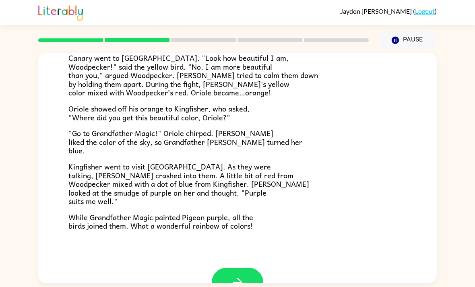
click at [236, 275] on icon "button" at bounding box center [237, 282] width 14 height 14
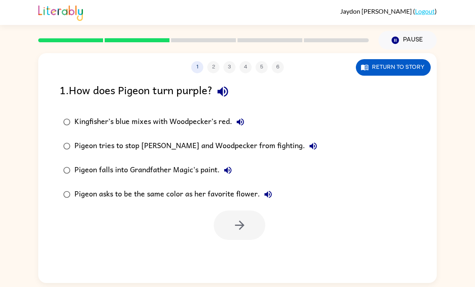
click at [406, 64] on button "Return to story" at bounding box center [393, 67] width 75 height 16
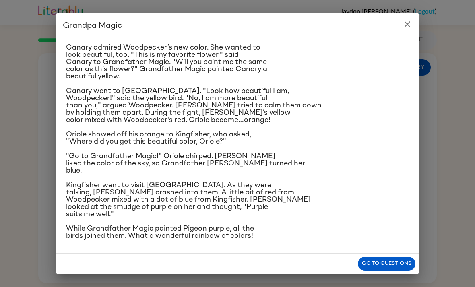
scroll to position [144, 0]
click at [397, 263] on button "Go to questions" at bounding box center [387, 264] width 58 height 14
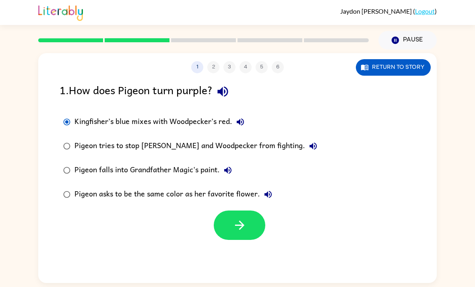
click at [230, 232] on button "button" at bounding box center [239, 224] width 51 height 29
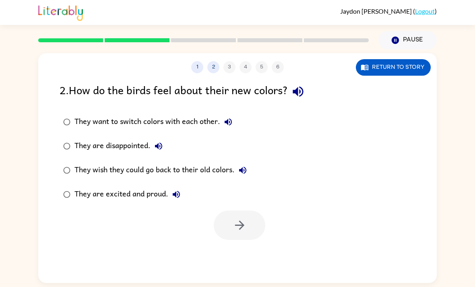
click at [146, 193] on div "They are excited and proud." at bounding box center [129, 194] width 110 height 16
click at [236, 224] on icon "button" at bounding box center [239, 225] width 14 height 14
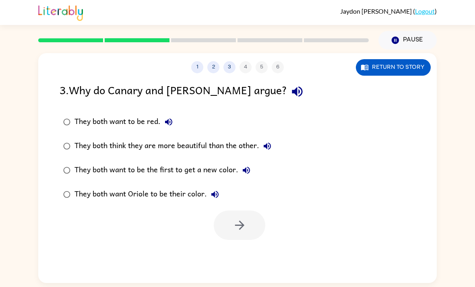
click at [242, 146] on div "They both think they are more beautiful than the other." at bounding box center [174, 146] width 201 height 16
click at [242, 218] on icon "button" at bounding box center [239, 225] width 14 height 14
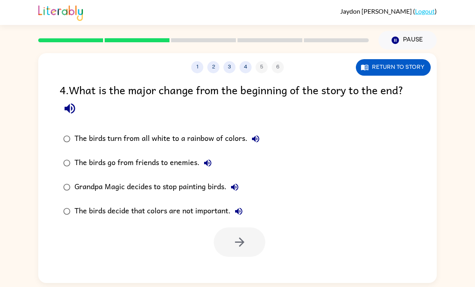
click at [203, 140] on div "The birds turn from all white to a rainbow of colors." at bounding box center [168, 139] width 189 height 16
click at [240, 236] on icon "button" at bounding box center [239, 242] width 14 height 14
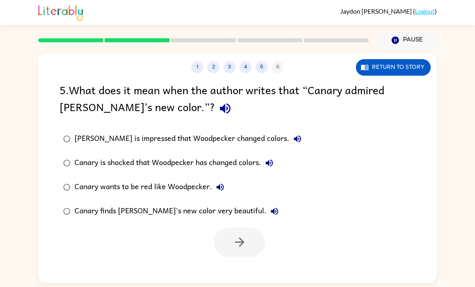
click at [221, 213] on div "Canary finds [PERSON_NAME]'s new color very beautiful." at bounding box center [178, 211] width 208 height 16
click at [244, 235] on button "button" at bounding box center [239, 241] width 51 height 29
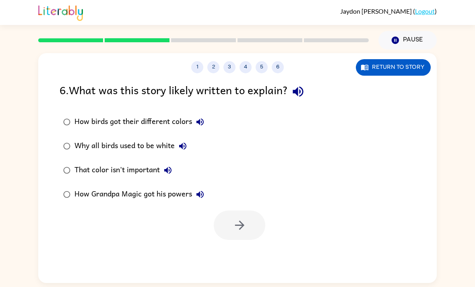
click at [164, 120] on div "How birds got their different colors" at bounding box center [141, 122] width 134 height 16
click at [259, 228] on button "button" at bounding box center [239, 224] width 51 height 29
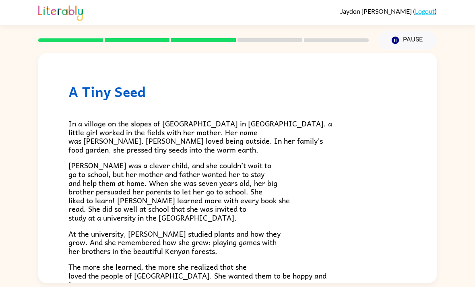
click at [405, 49] on button "Pause Pause" at bounding box center [407, 40] width 58 height 19
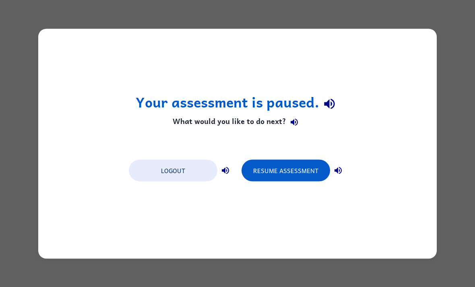
click at [265, 139] on div "Your assessment is paused. What would you like to do next? Logout Resume Assess…" at bounding box center [237, 144] width 398 height 230
click at [298, 179] on button "Resume Assessment" at bounding box center [285, 170] width 88 height 22
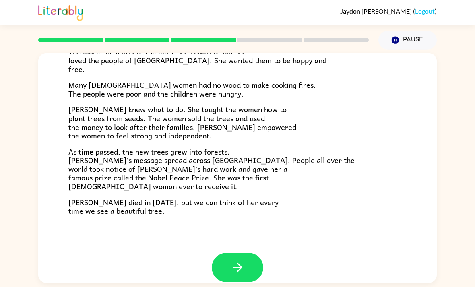
scroll to position [0, 0]
click at [243, 260] on icon "button" at bounding box center [237, 267] width 14 height 14
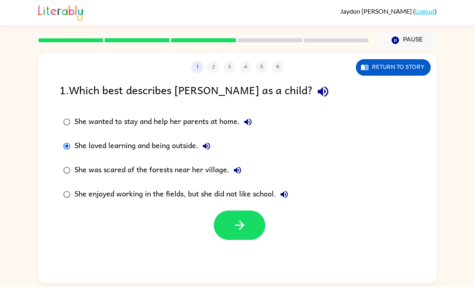
click at [254, 230] on button "button" at bounding box center [239, 224] width 51 height 29
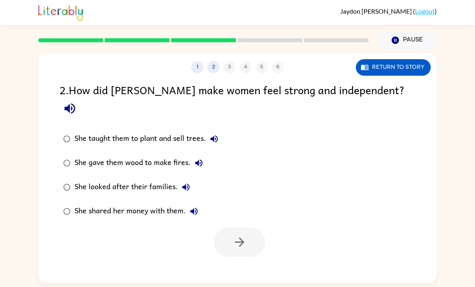
click at [160, 131] on div "She taught them to plant and sell trees." at bounding box center [148, 139] width 148 height 16
click at [247, 227] on button "button" at bounding box center [239, 241] width 51 height 29
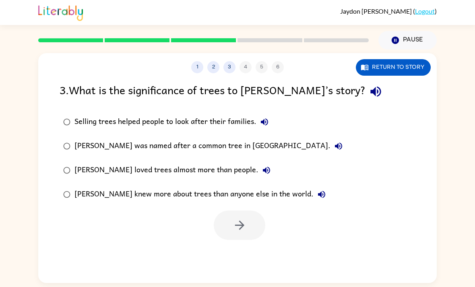
click at [216, 125] on div "Selling trees helped people to look after their families." at bounding box center [173, 122] width 198 height 16
click at [231, 230] on button "button" at bounding box center [239, 224] width 51 height 29
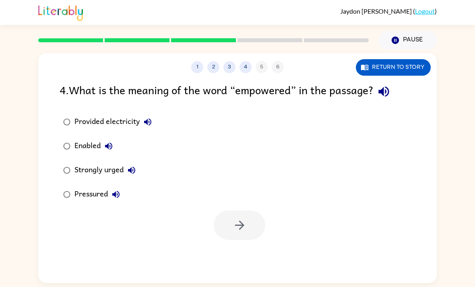
click at [107, 173] on div "Strongly urged" at bounding box center [106, 170] width 65 height 16
click at [248, 221] on button "button" at bounding box center [239, 224] width 51 height 29
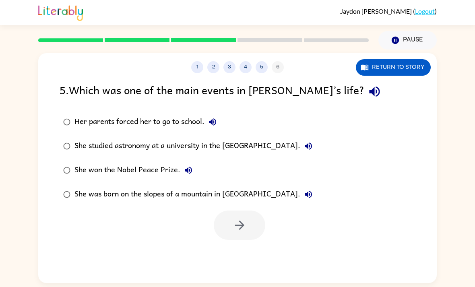
click at [113, 172] on div "She won the Nobel Peace Prize." at bounding box center [135, 170] width 122 height 16
click at [240, 223] on icon "button" at bounding box center [239, 224] width 9 height 9
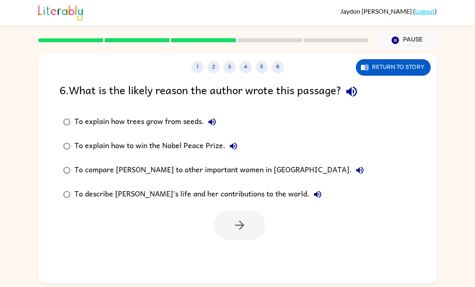
click at [233, 195] on div "To describe [PERSON_NAME]’s life and her contributions to the world." at bounding box center [199, 194] width 251 height 16
click at [236, 220] on icon "button" at bounding box center [239, 225] width 14 height 14
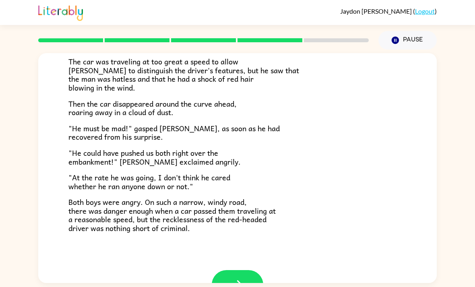
scroll to position [196, 0]
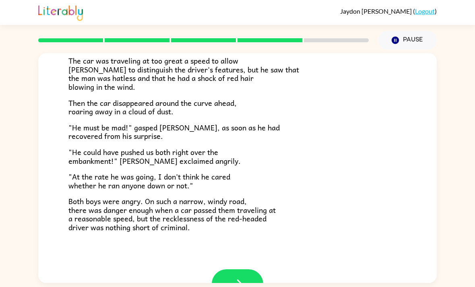
click at [239, 279] on icon "button" at bounding box center [236, 283] width 9 height 9
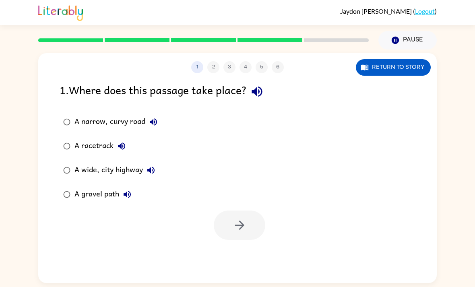
click at [126, 121] on div "A narrow, curvy road" at bounding box center [117, 122] width 87 height 16
click at [239, 234] on button "button" at bounding box center [239, 224] width 51 height 29
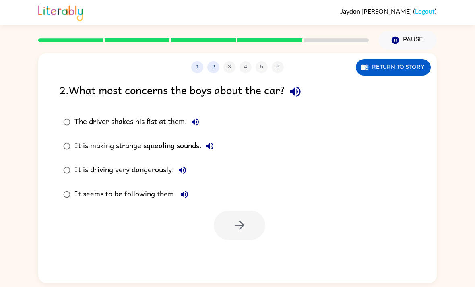
click at [149, 173] on div "It is driving very dangerously." at bounding box center [132, 170] width 116 height 16
click at [244, 232] on icon "button" at bounding box center [239, 225] width 14 height 14
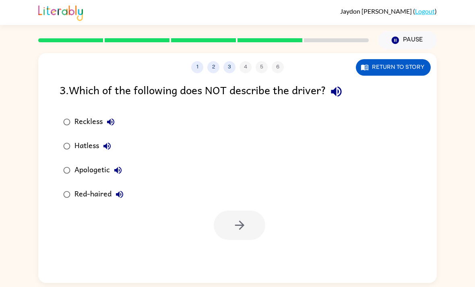
click at [87, 175] on div "Apologetic" at bounding box center [99, 170] width 51 height 16
click at [255, 226] on button "button" at bounding box center [239, 224] width 51 height 29
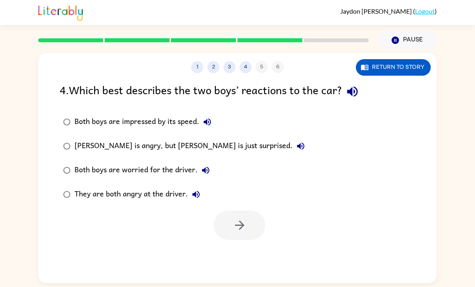
click at [169, 195] on div "They are both angry at the driver." at bounding box center [139, 194] width 130 height 16
click at [241, 228] on icon "button" at bounding box center [239, 224] width 9 height 9
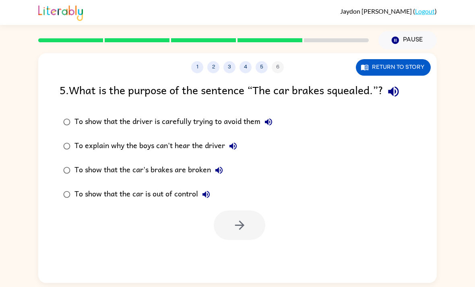
click at [143, 193] on div "To show that the car is out of control" at bounding box center [144, 194] width 140 height 16
click at [258, 223] on button "button" at bounding box center [239, 224] width 51 height 29
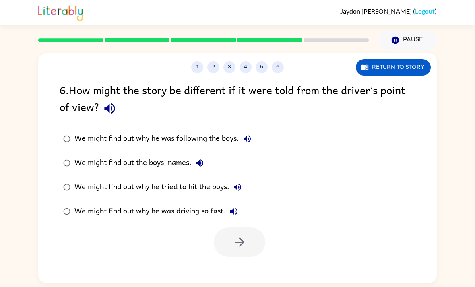
click at [181, 217] on div "We might find out why he was driving so fast." at bounding box center [157, 211] width 167 height 16
click at [241, 243] on icon "button" at bounding box center [239, 242] width 14 height 14
